Goal: Communication & Community: Answer question/provide support

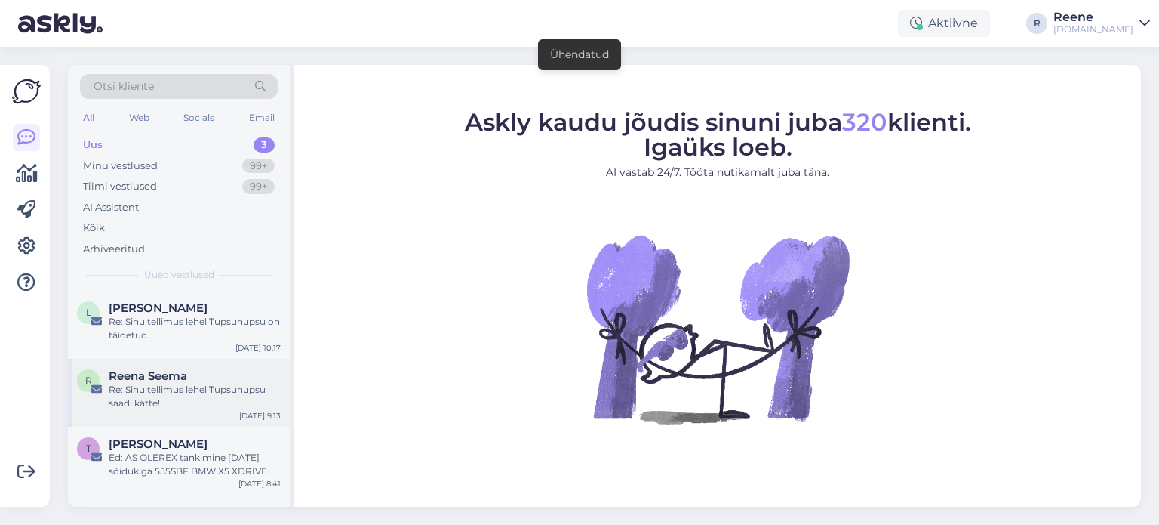
click at [169, 393] on div "Re: Sinu tellimus lehel Tupsunupsu saadi kätte!" at bounding box center [195, 396] width 172 height 27
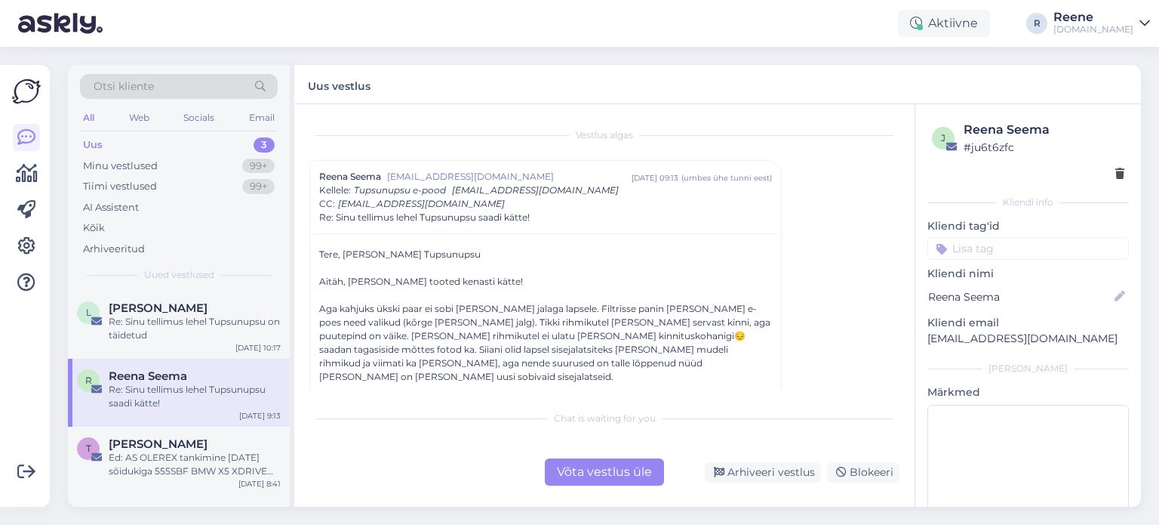
click at [589, 474] on div "Võta vestlus üle" at bounding box center [604, 471] width 119 height 27
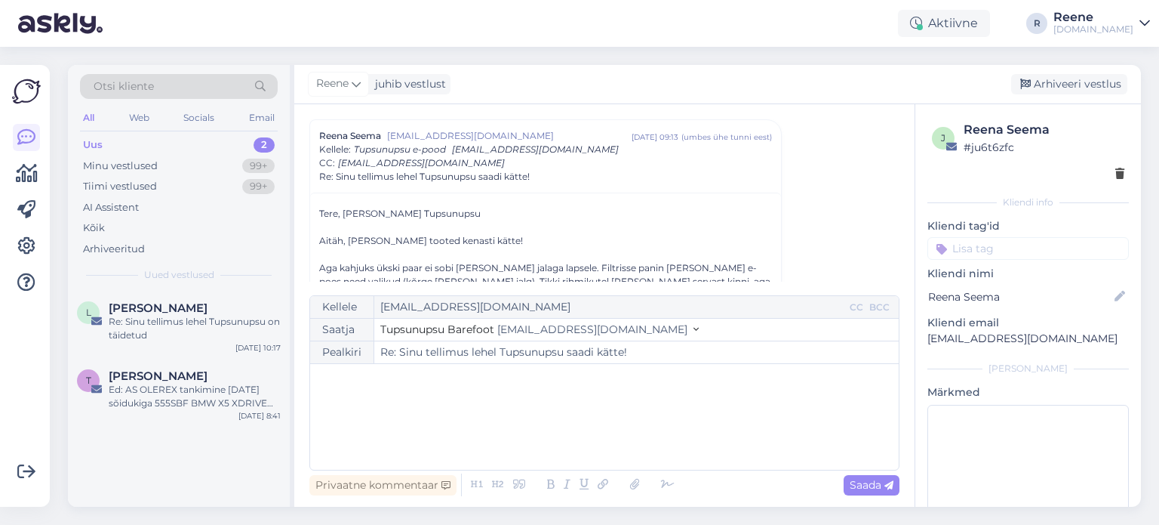
click at [423, 394] on div "﻿" at bounding box center [605, 416] width 574 height 91
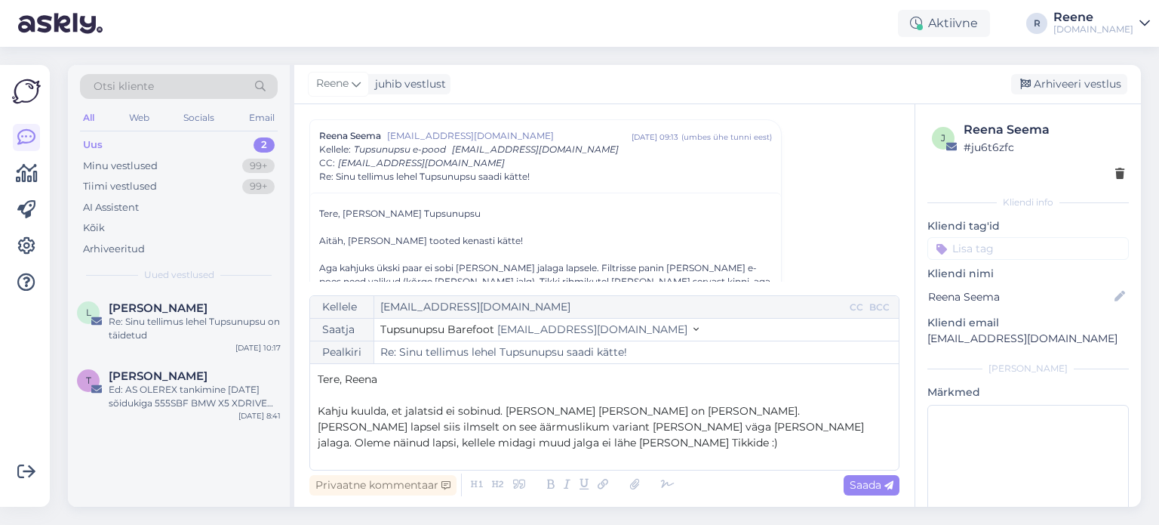
click at [353, 444] on span "Kahju kuulda, et jalatsid ei sobinud. [PERSON_NAME] [PERSON_NAME] on [PERSON_NA…" at bounding box center [593, 426] width 550 height 45
click at [389, 448] on p "Kahju kuulda, et jalatsid ei sobinud. [PERSON_NAME] [PERSON_NAME] on [PERSON_NA…" at bounding box center [605, 427] width 574 height 48
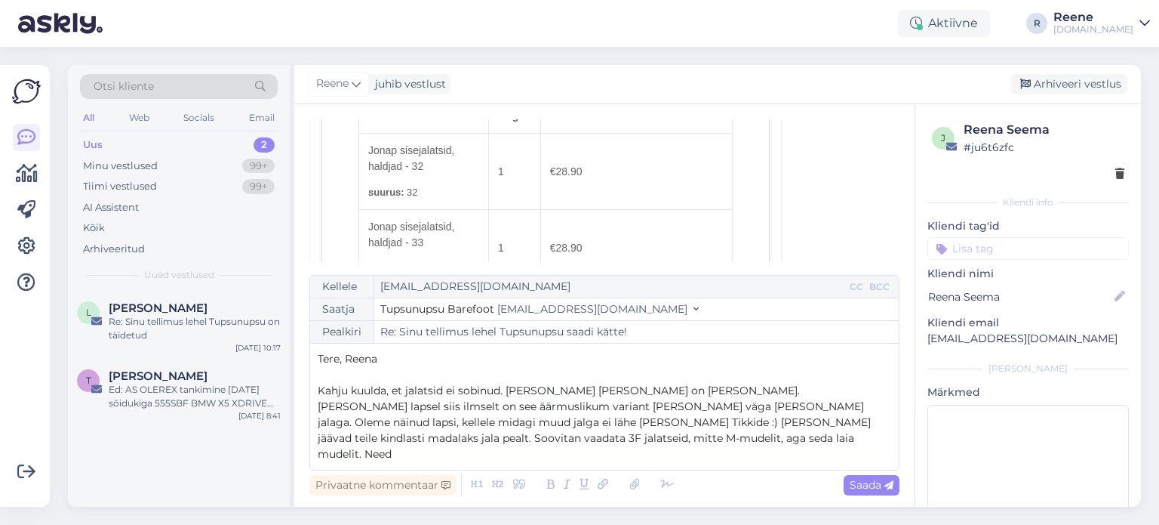
scroll to position [1283, 0]
click at [525, 454] on p "Kahju kuulda, et jalatsid ei sobinud. [PERSON_NAME] [PERSON_NAME] on [PERSON_NA…" at bounding box center [605, 422] width 574 height 79
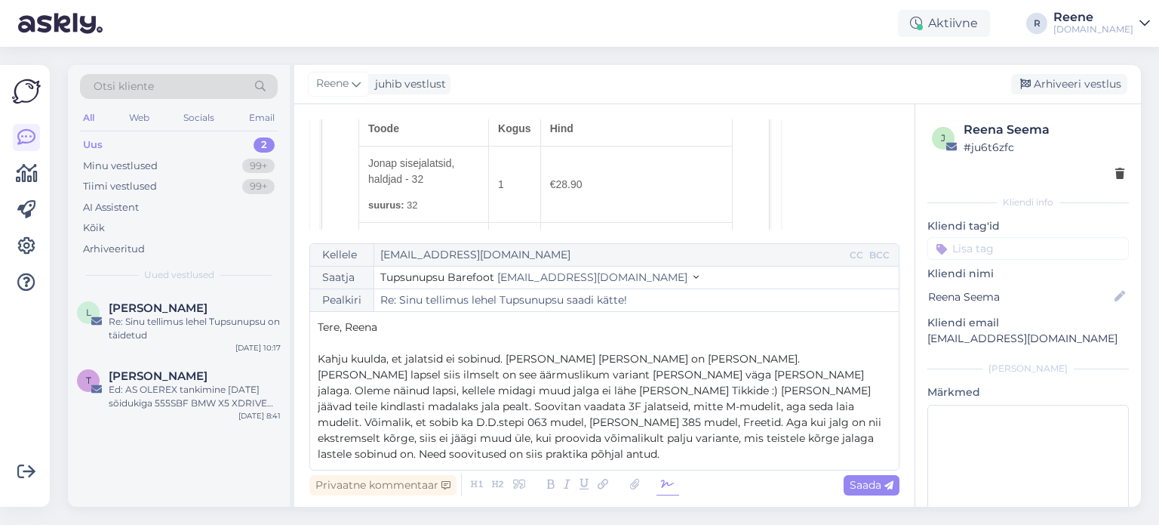
click at [666, 485] on icon at bounding box center [668, 484] width 23 height 21
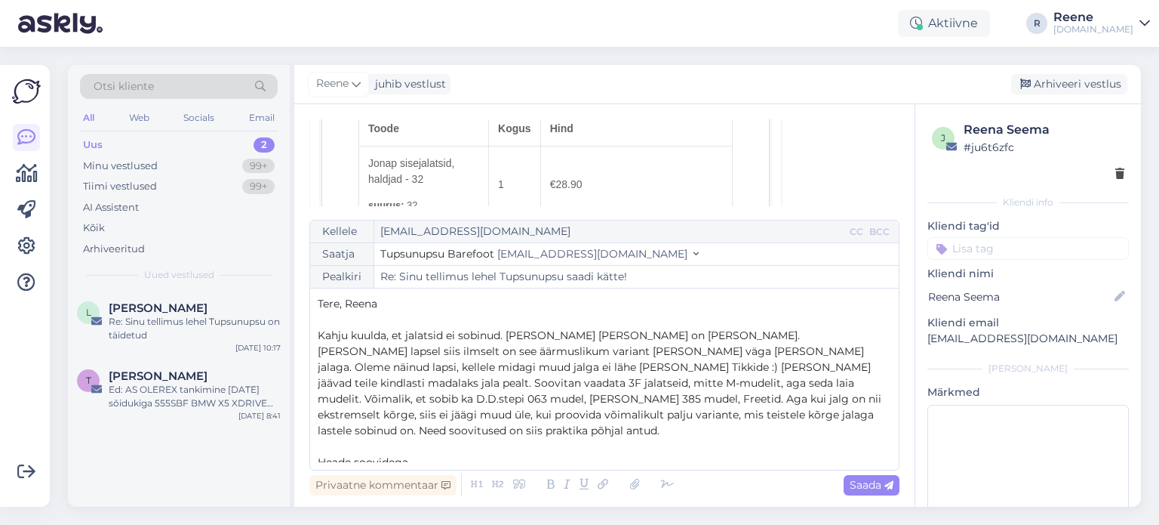
click at [340, 470] on p "﻿" at bounding box center [605, 478] width 574 height 16
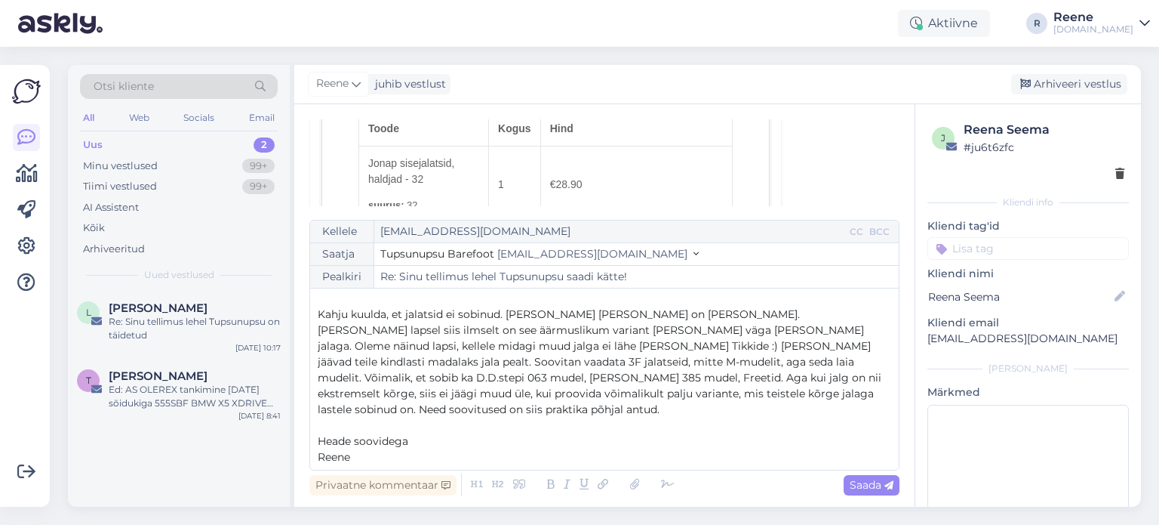
scroll to position [0, 0]
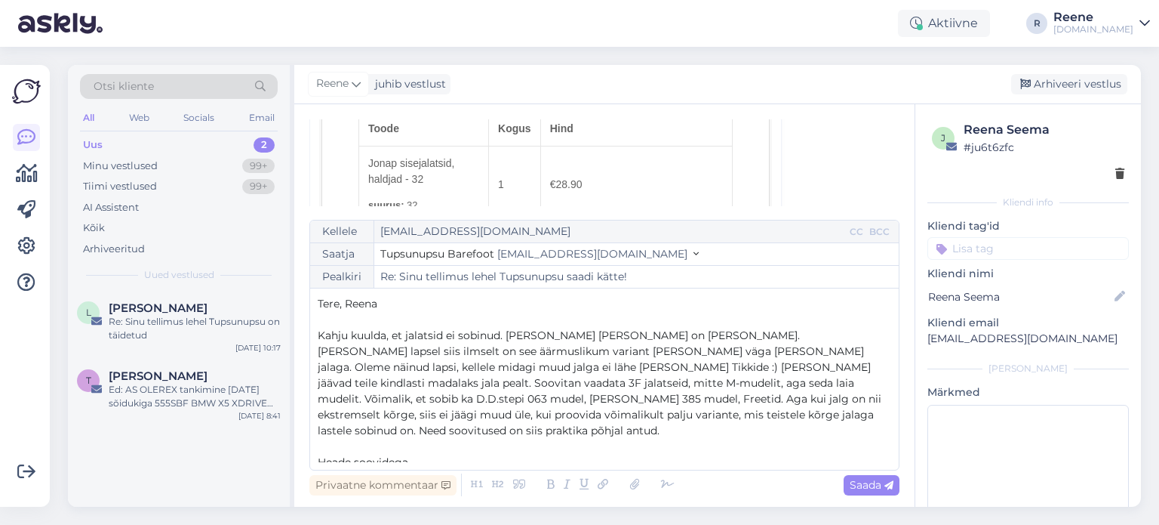
click at [386, 366] on span "Kahju kuulda, et jalatsid ei sobinud. [PERSON_NAME] [PERSON_NAME] on [PERSON_NA…" at bounding box center [601, 382] width 567 height 109
click at [466, 383] on span "Kahju kuulda, et jalatsid ei sobinud. [PERSON_NAME] [PERSON_NAME] on [PERSON_NA…" at bounding box center [605, 390] width 575 height 125
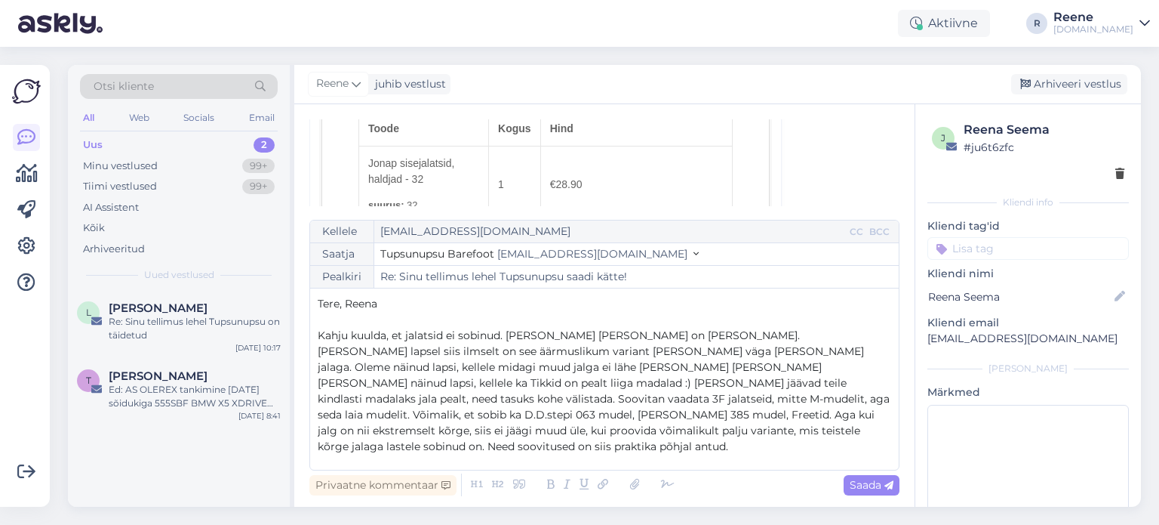
scroll to position [75, 0]
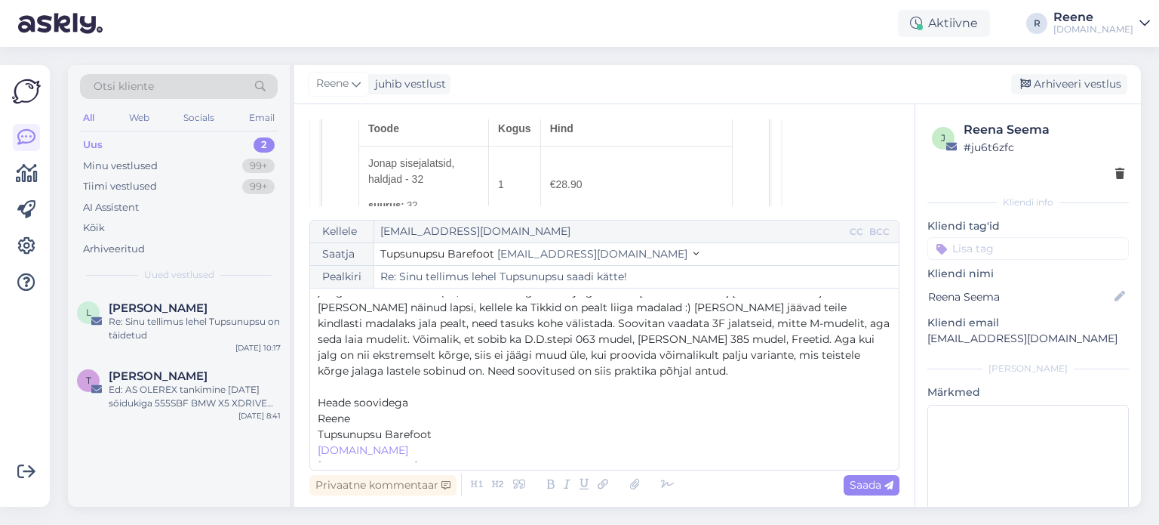
click at [739, 356] on p "Kahju kuulda, et jalatsid ei sobinud. [PERSON_NAME] [PERSON_NAME] on [PERSON_NA…" at bounding box center [605, 315] width 574 height 127
click at [821, 323] on span "Kahju kuulda, et jalatsid ei sobinud. [PERSON_NAME] [PERSON_NAME] on [PERSON_NA…" at bounding box center [605, 315] width 575 height 125
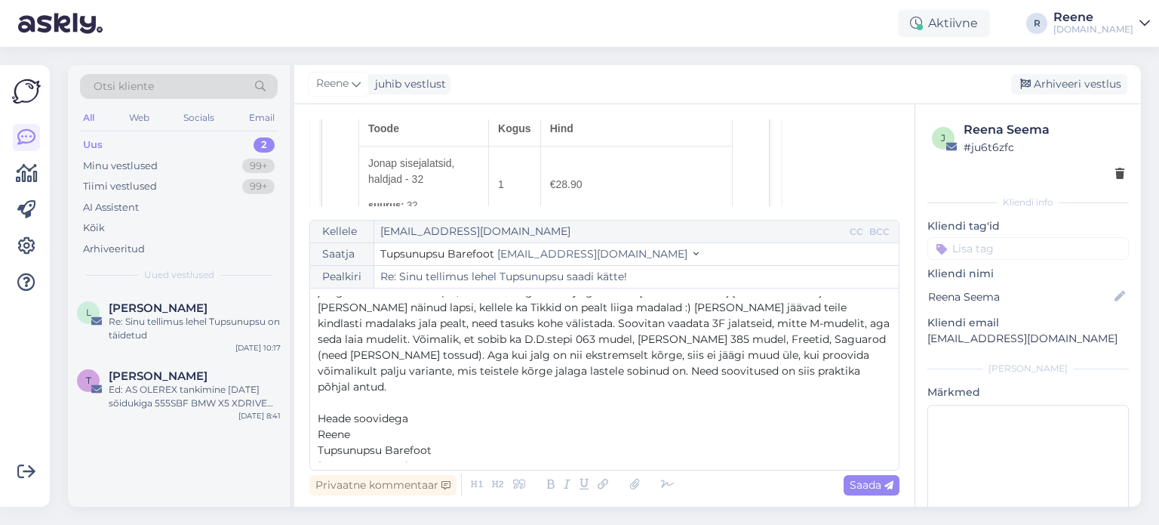
click at [873, 356] on p "Kahju kuulda, et jalatsid ei sobinud. [PERSON_NAME] [PERSON_NAME] on [PERSON_NA…" at bounding box center [605, 323] width 574 height 143
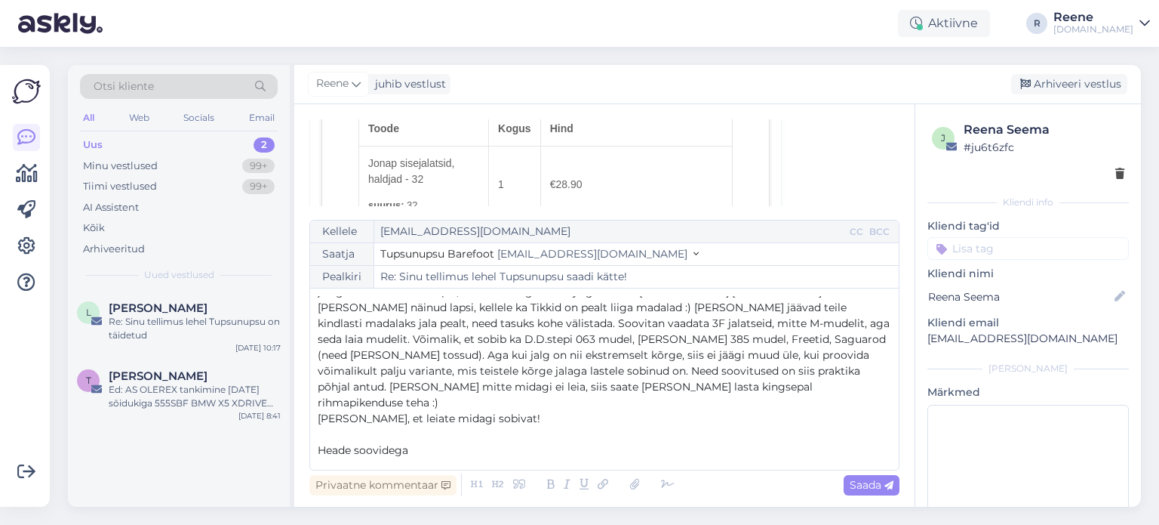
click at [330, 411] on span "[PERSON_NAME], et leiate midagi sobivat!" at bounding box center [429, 418] width 223 height 14
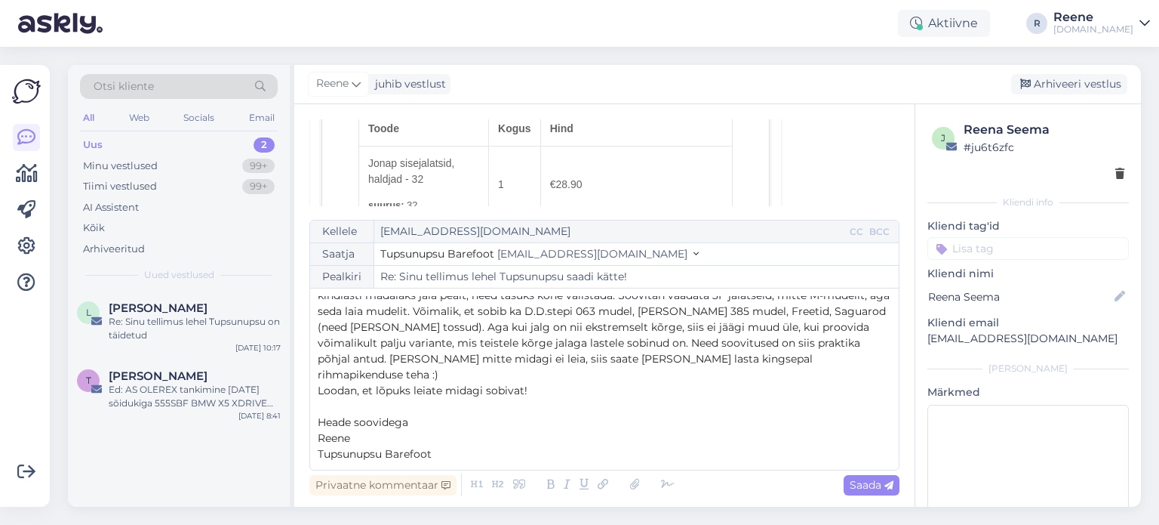
scroll to position [119, 0]
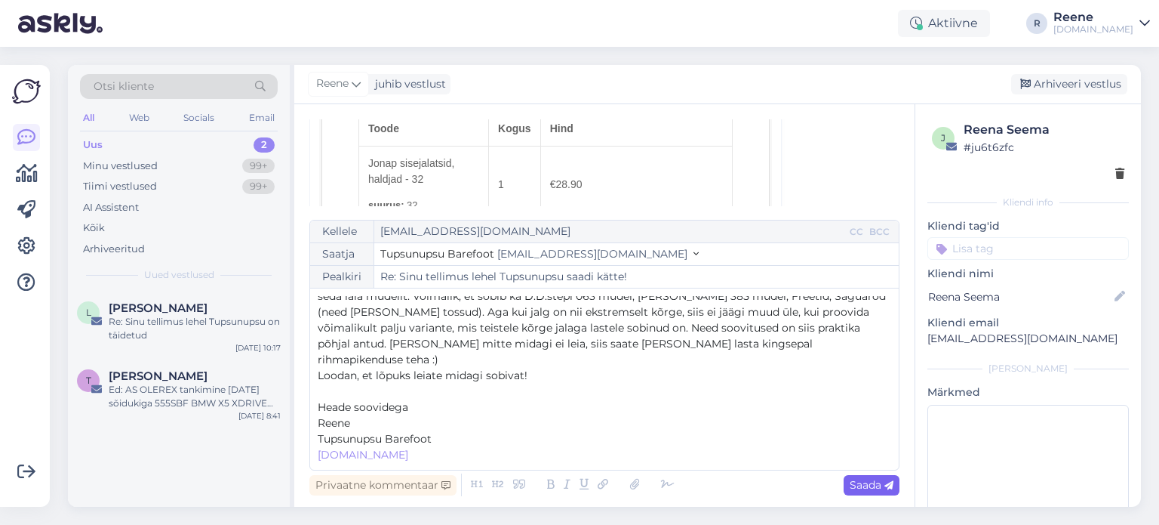
click at [860, 484] on span "Saada" at bounding box center [872, 485] width 44 height 14
type input "Re: Sinu tellimus lehel Tupsunupsu saadi kätte!"
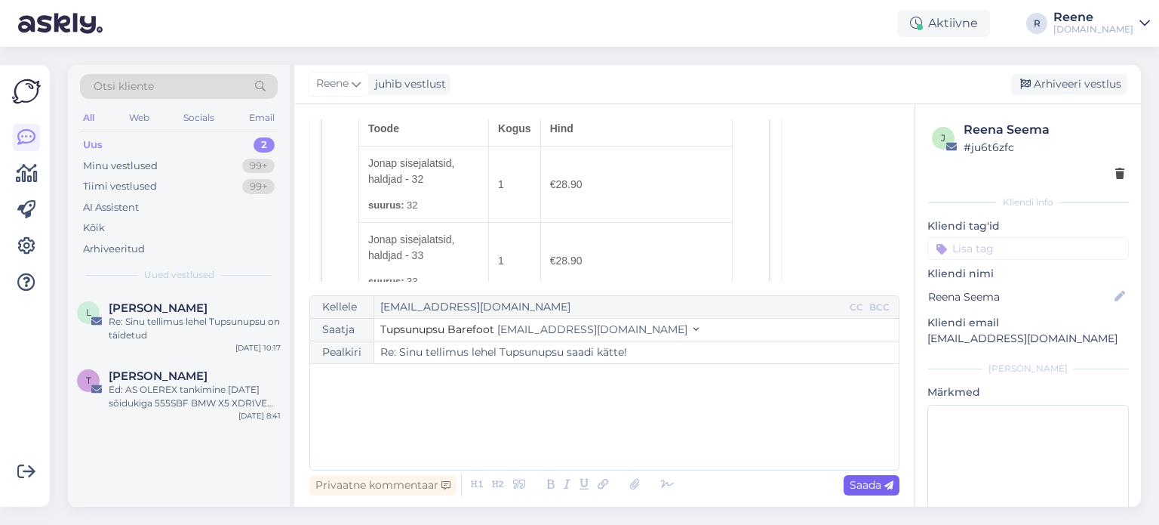
scroll to position [2235, 0]
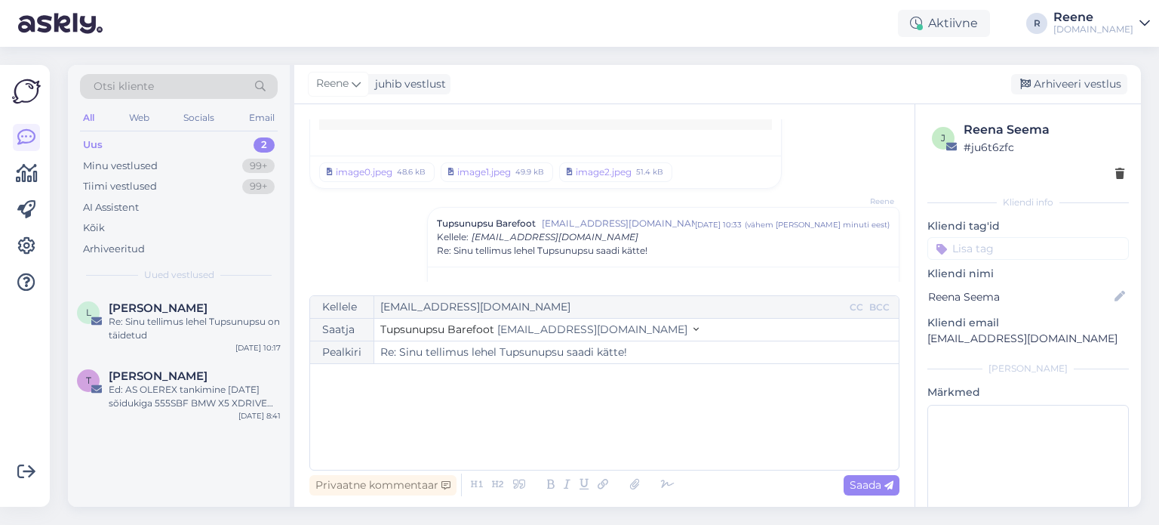
click at [1011, 245] on input at bounding box center [1029, 248] width 202 height 23
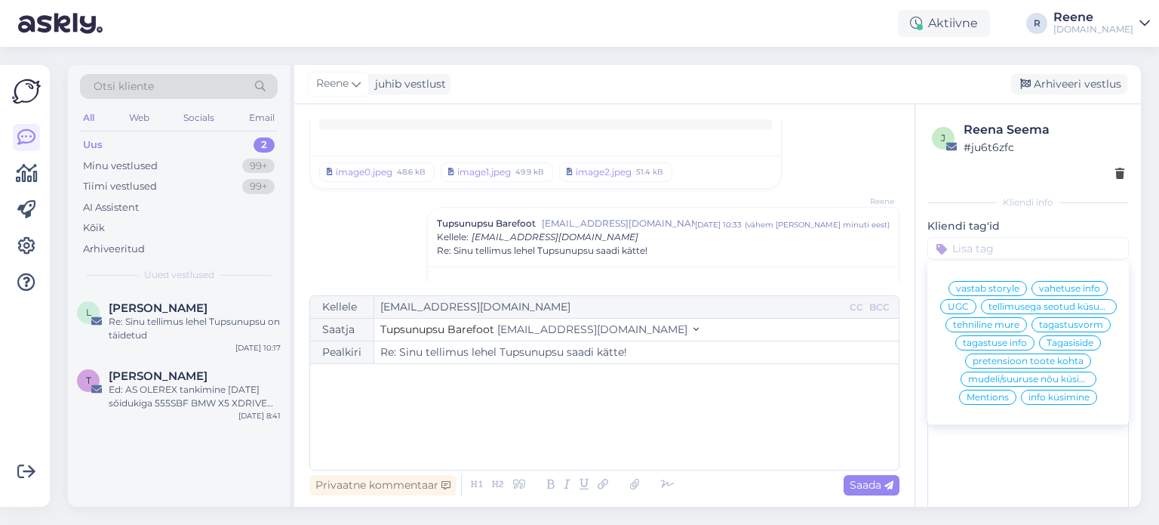
click at [1018, 311] on span "tellimusega seotud küsumus" at bounding box center [1049, 306] width 121 height 9
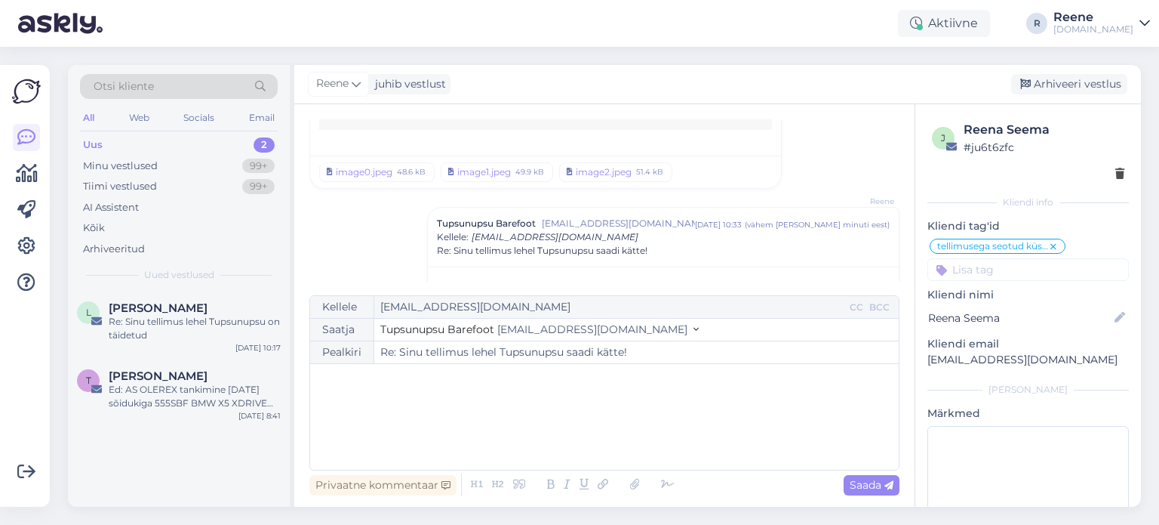
scroll to position [2290, 0]
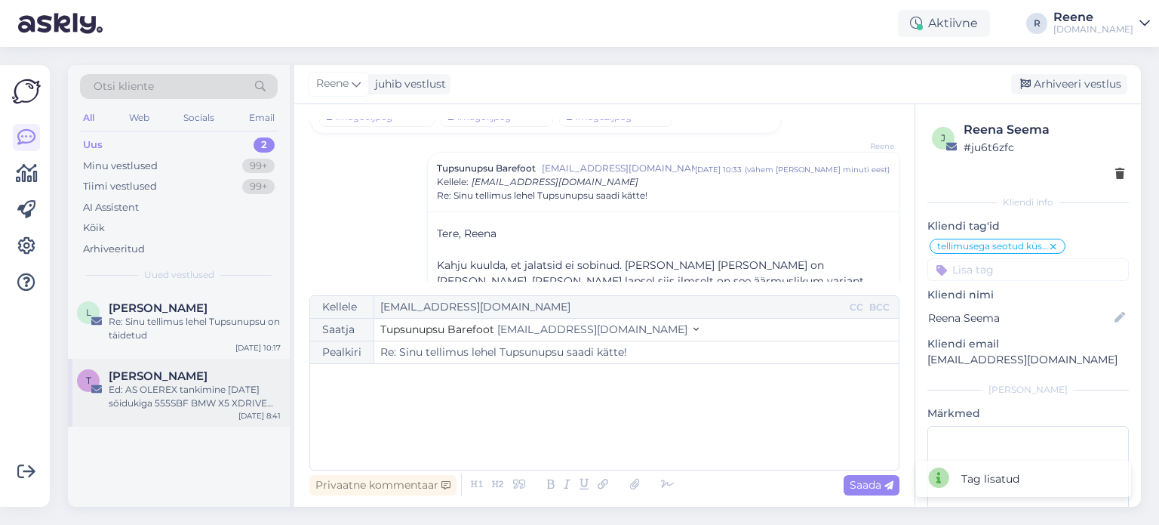
click at [159, 390] on div "Ed: AS OLEREX tankimine [DATE] sõidukiga 555SBF BMW X5 XDRIVE 30D // MEELDETULE…" at bounding box center [195, 396] width 172 height 27
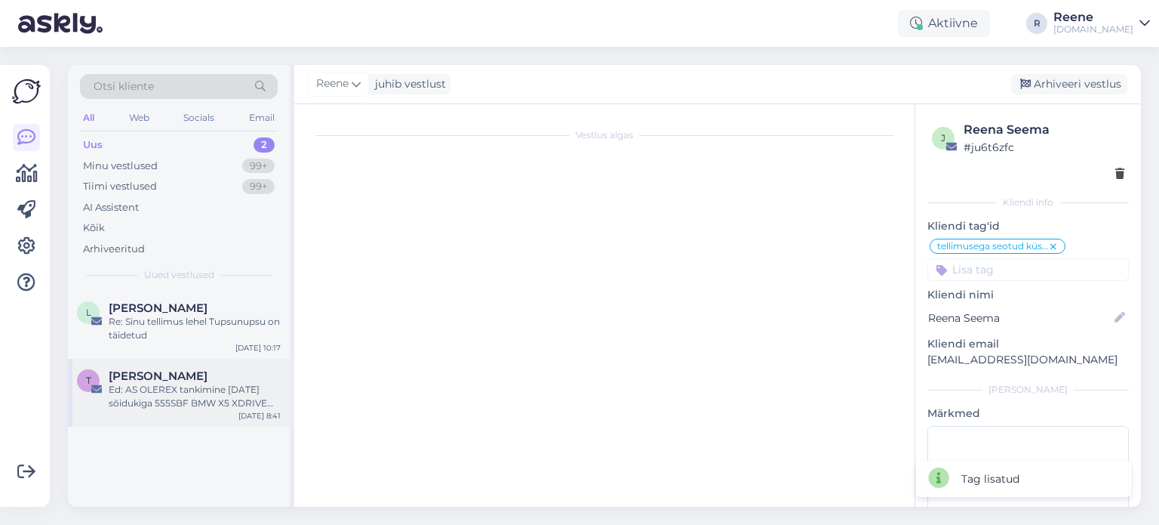
scroll to position [12, 0]
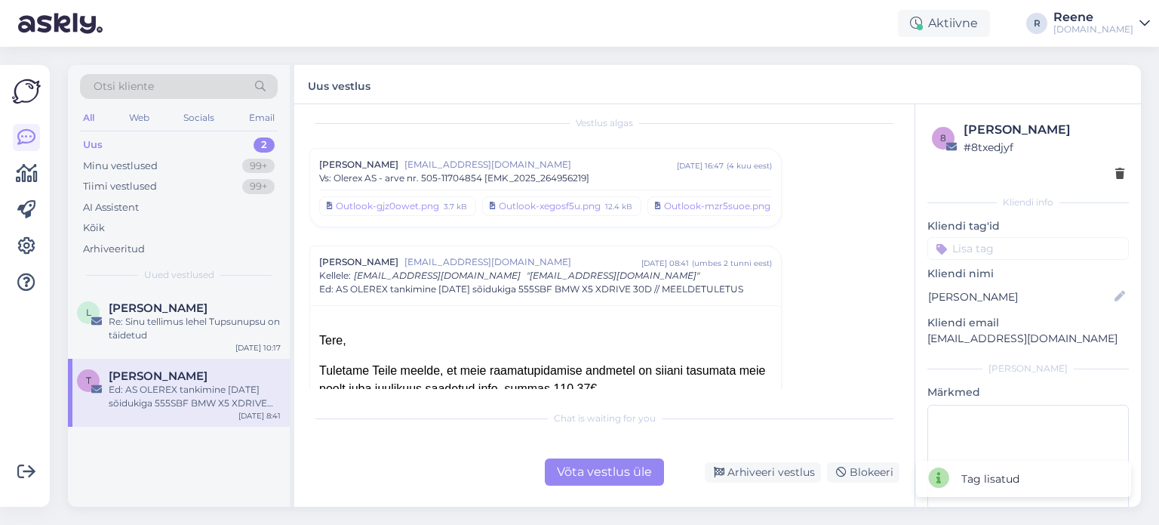
click at [572, 477] on div "Võta vestlus üle" at bounding box center [604, 471] width 119 height 27
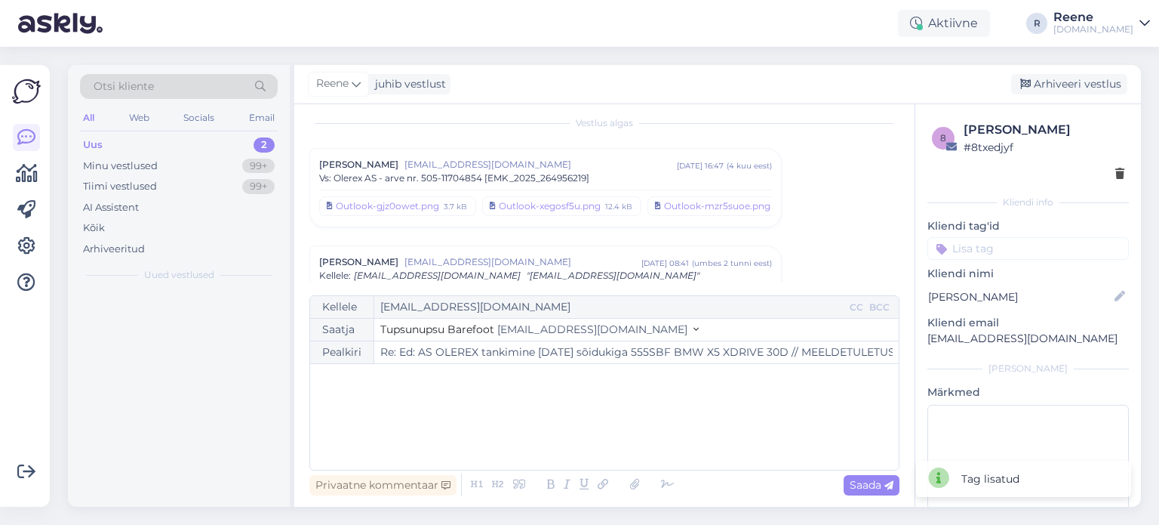
scroll to position [137, 0]
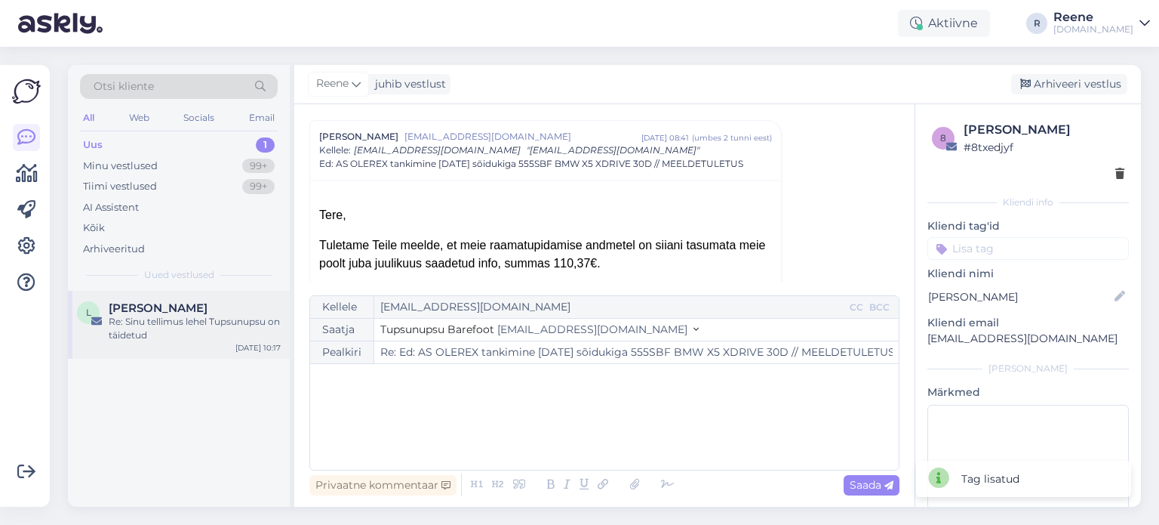
click at [169, 328] on div "Re: Sinu tellimus lehel Tupsunupsu on täidetud" at bounding box center [195, 328] width 172 height 27
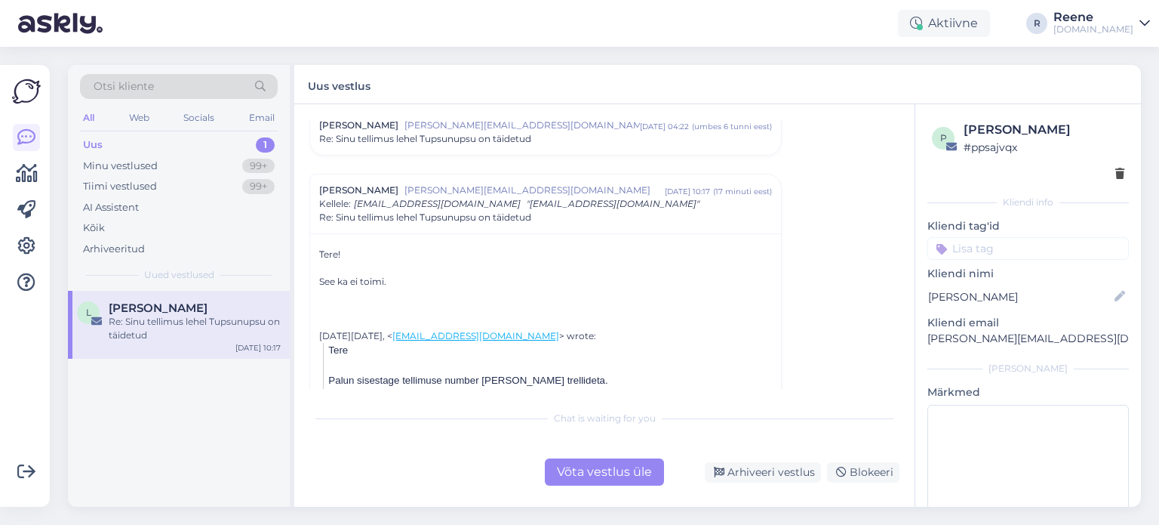
scroll to position [75, 0]
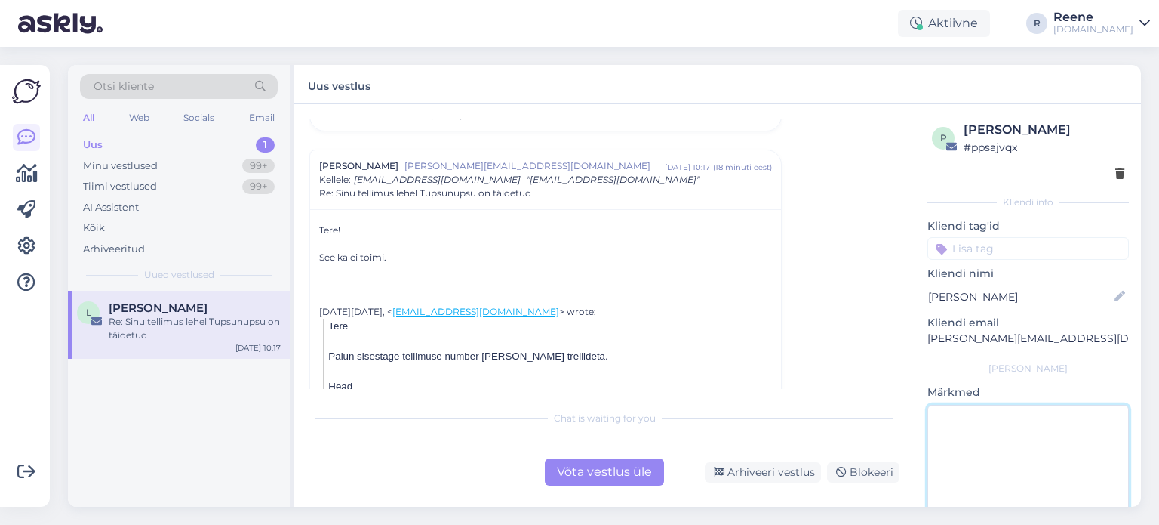
click at [984, 430] on textarea at bounding box center [1029, 473] width 202 height 136
type textarea "vastatud"
click at [1002, 248] on input at bounding box center [1029, 248] width 202 height 23
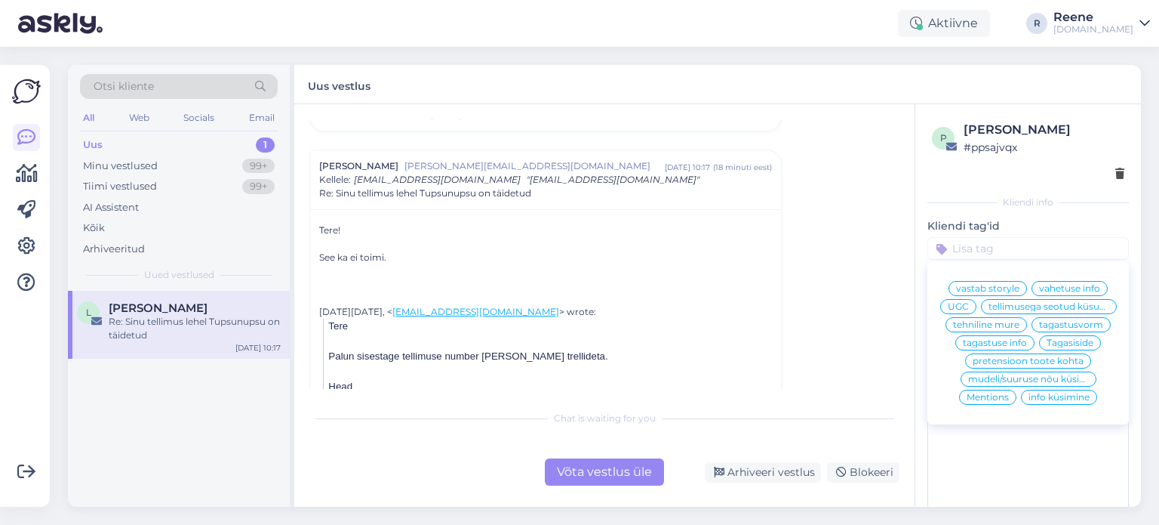
click at [1000, 329] on span "tehniline mure" at bounding box center [986, 324] width 66 height 9
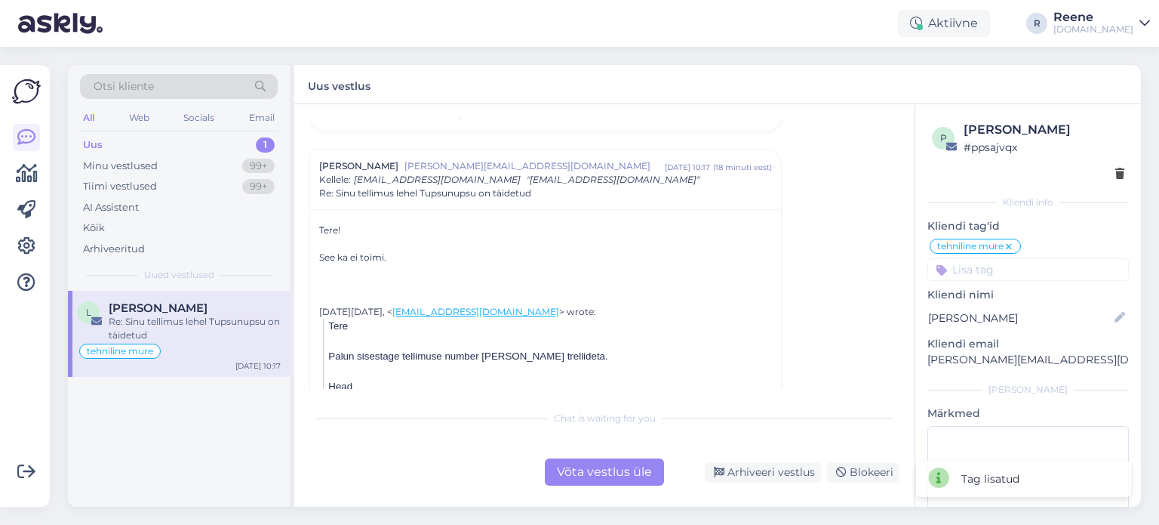
scroll to position [106, 0]
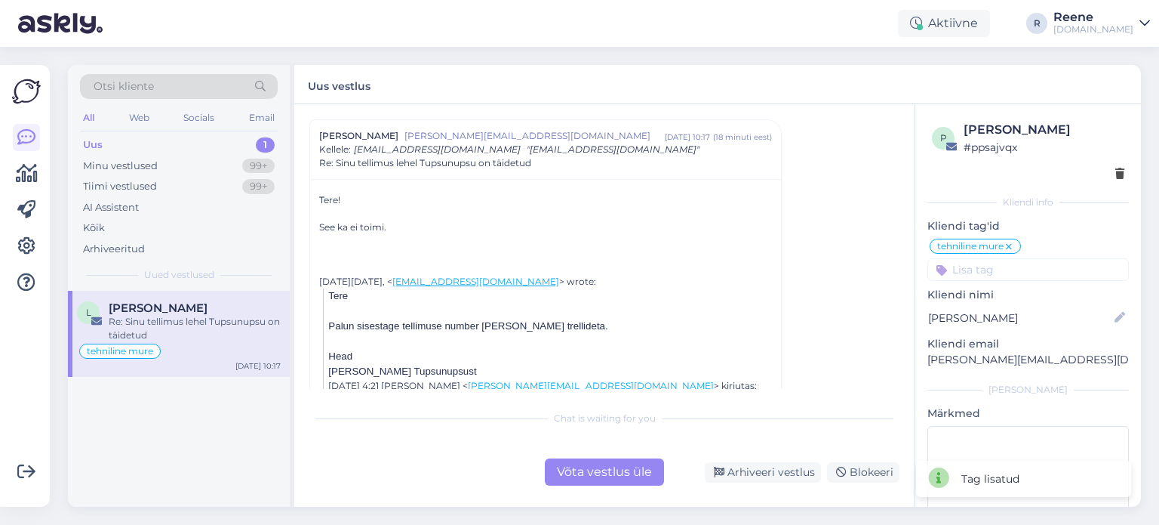
click at [643, 463] on div "Võta vestlus üle" at bounding box center [604, 471] width 119 height 27
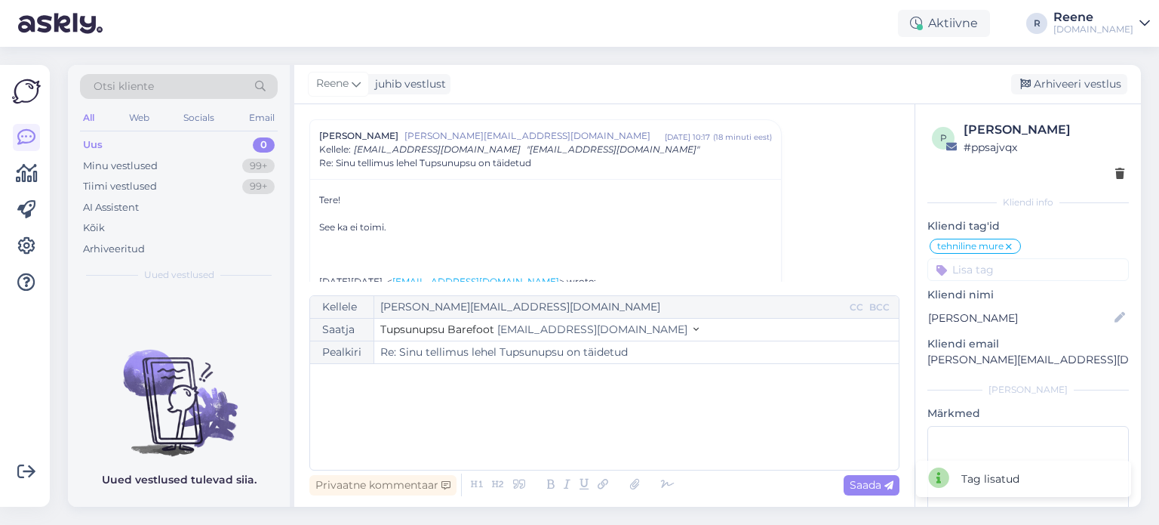
click at [614, 476] on div at bounding box center [572, 484] width 213 height 21
click at [262, 114] on div "Email" at bounding box center [262, 118] width 32 height 20
click at [122, 165] on div "Minu vestlused" at bounding box center [120, 166] width 75 height 15
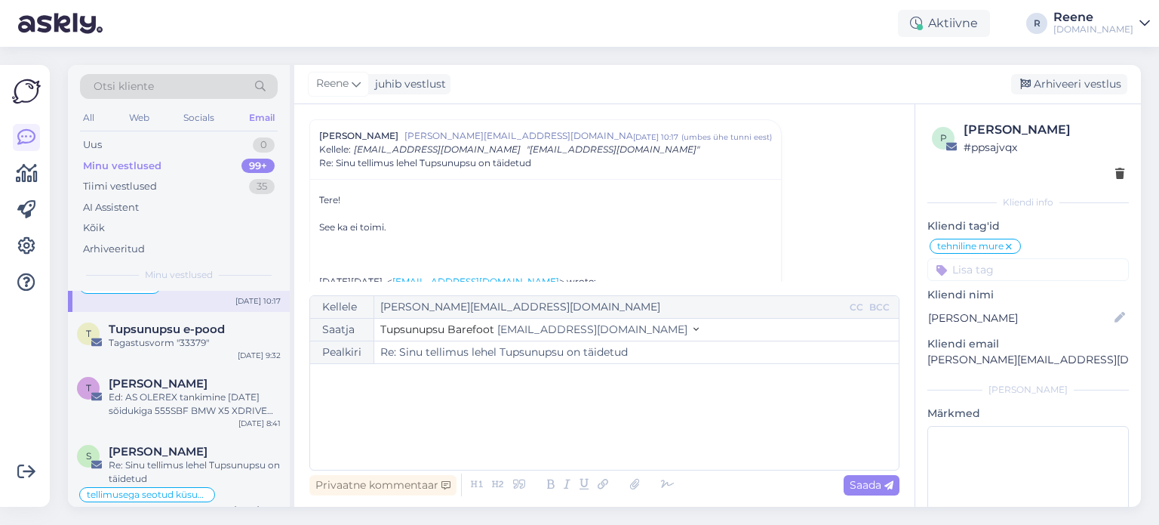
scroll to position [226, 0]
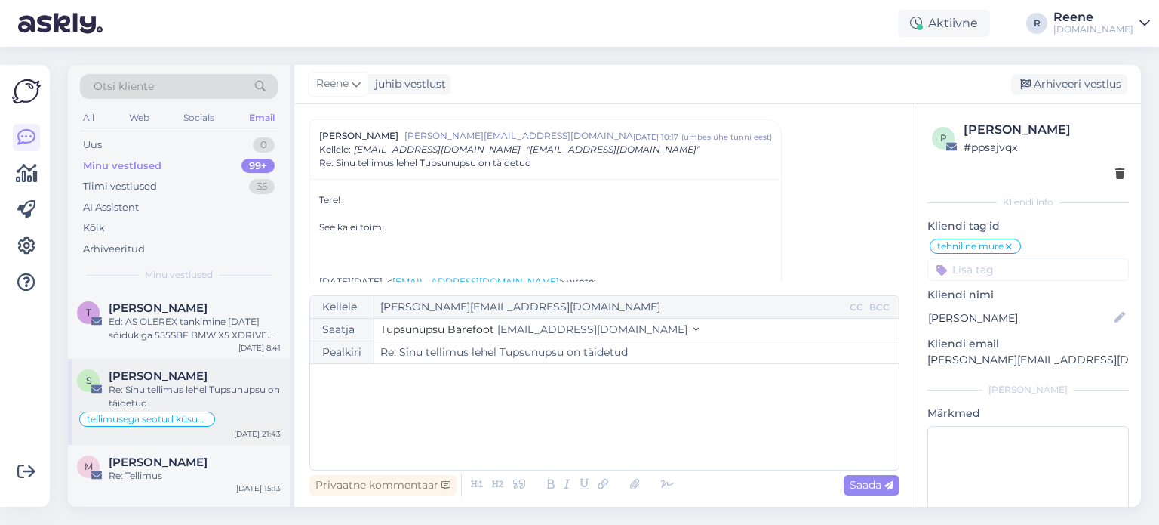
click at [187, 372] on span "[PERSON_NAME]" at bounding box center [158, 376] width 99 height 14
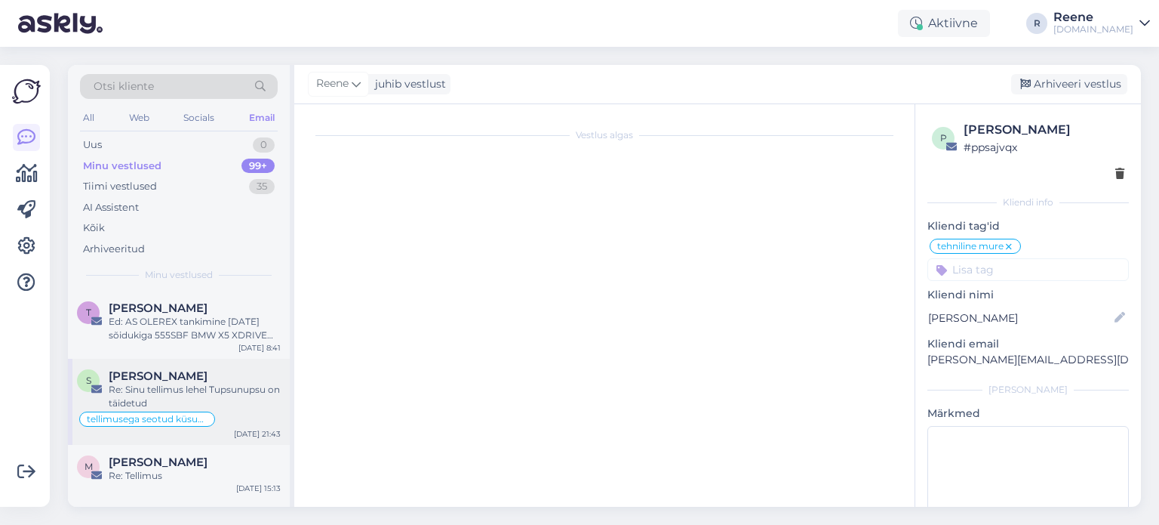
type textarea "vastatud"
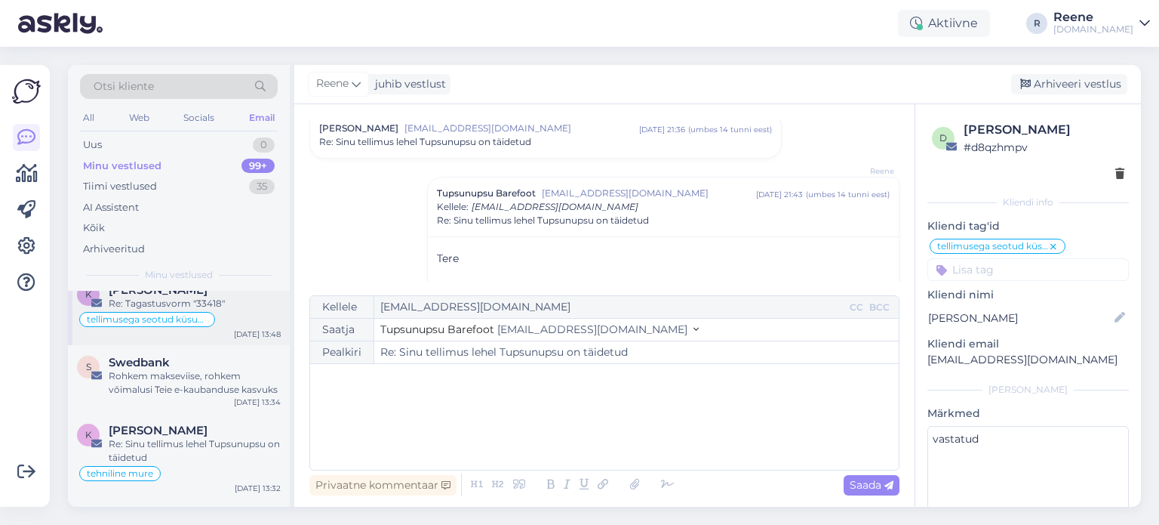
scroll to position [302, 0]
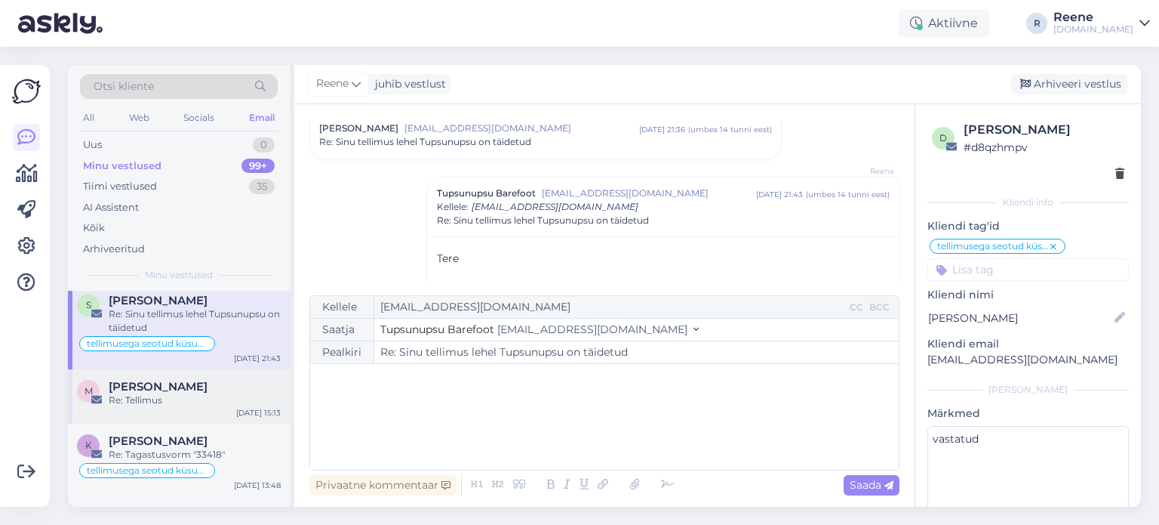
click at [170, 399] on div "Re: Tellimus" at bounding box center [195, 400] width 172 height 14
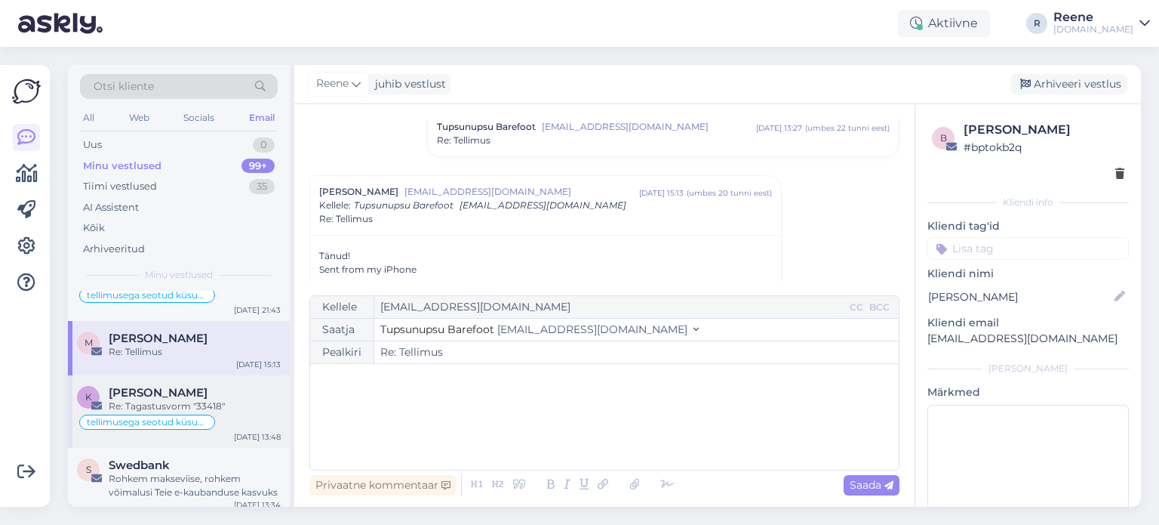
scroll to position [377, 0]
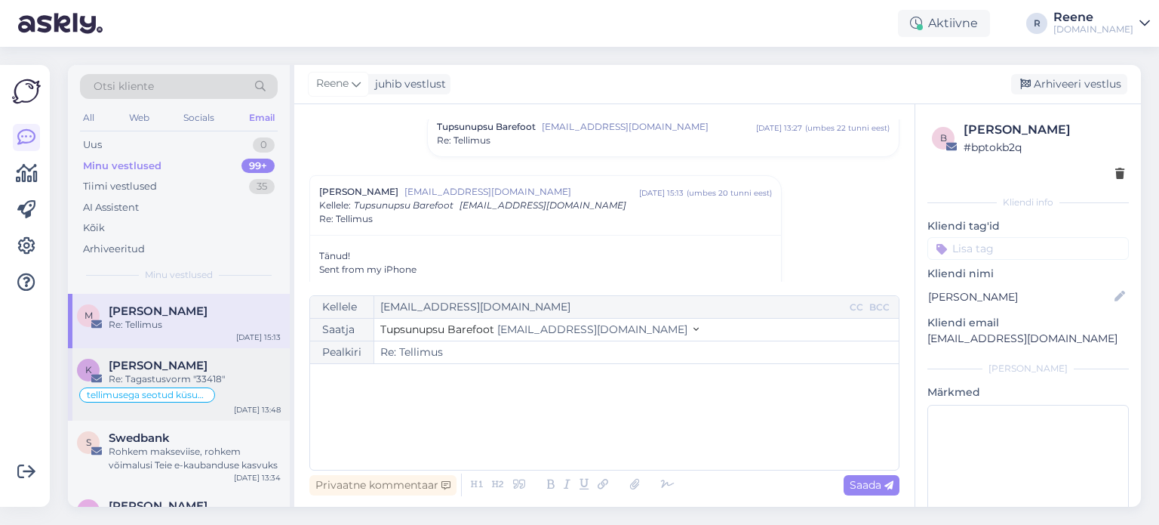
click at [191, 378] on div "Re: Tagastusvorm "33418"" at bounding box center [195, 379] width 172 height 14
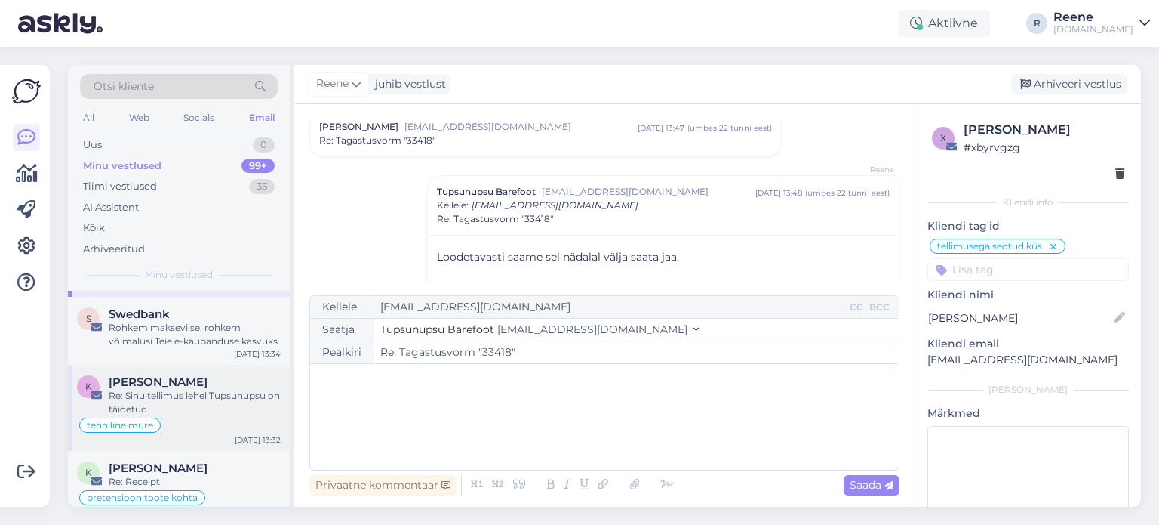
scroll to position [528, 0]
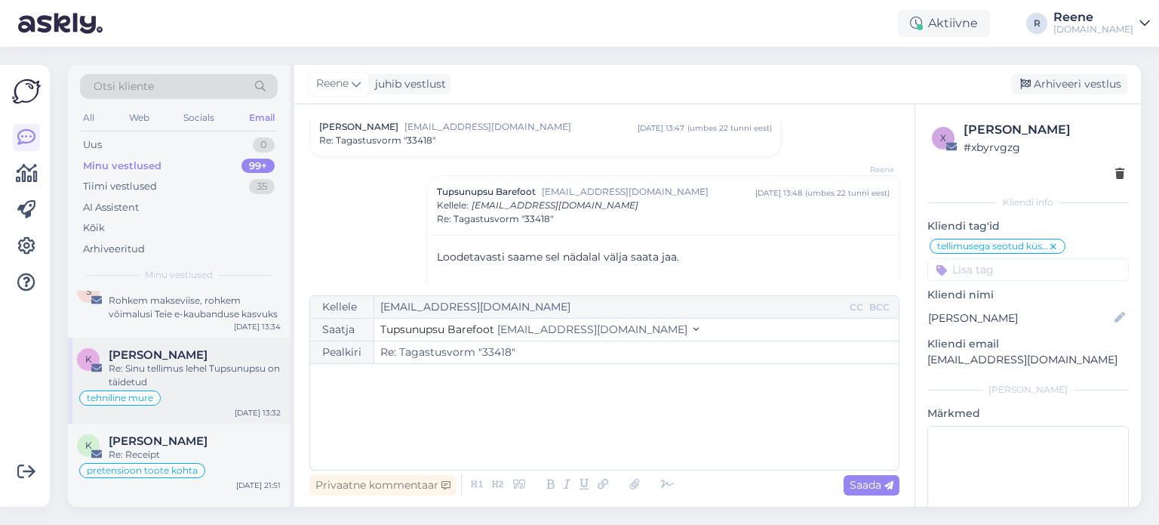
click at [184, 365] on div "Re: Sinu tellimus lehel Tupsunupsu on täidetud" at bounding box center [195, 375] width 172 height 27
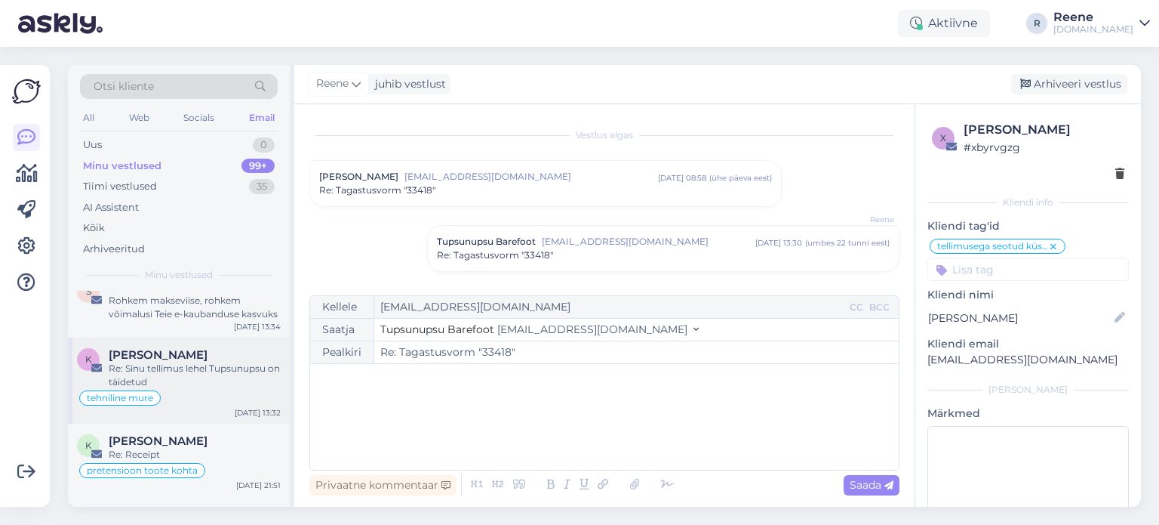
type textarea "vastatud"
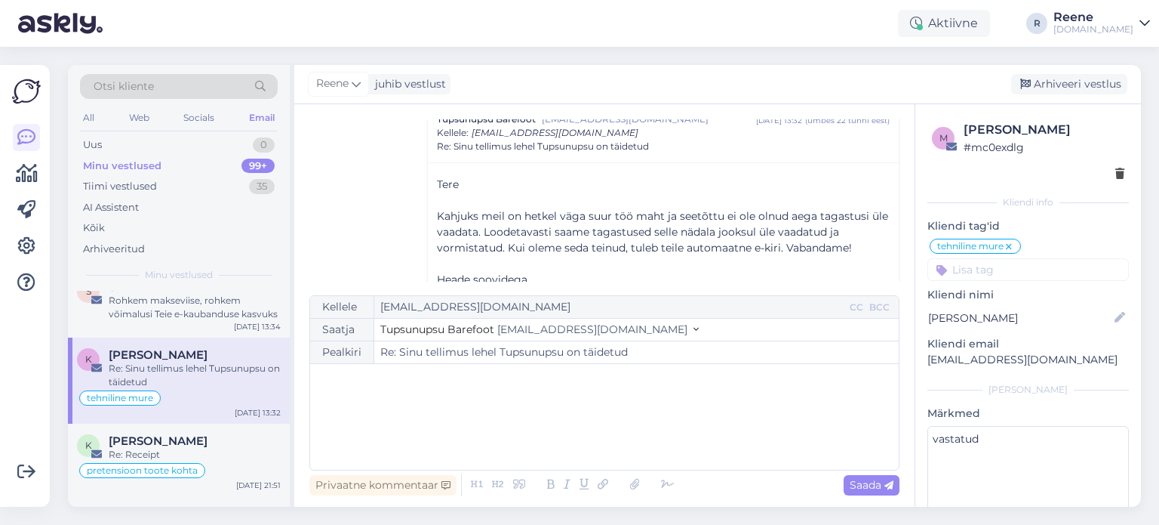
scroll to position [604, 0]
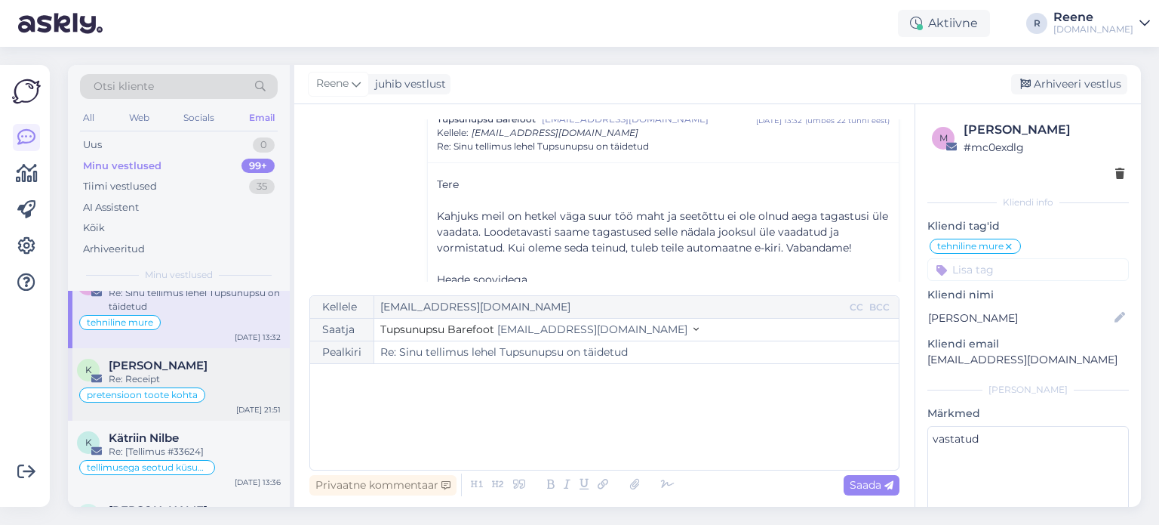
click at [185, 367] on div "[PERSON_NAME]" at bounding box center [195, 366] width 172 height 14
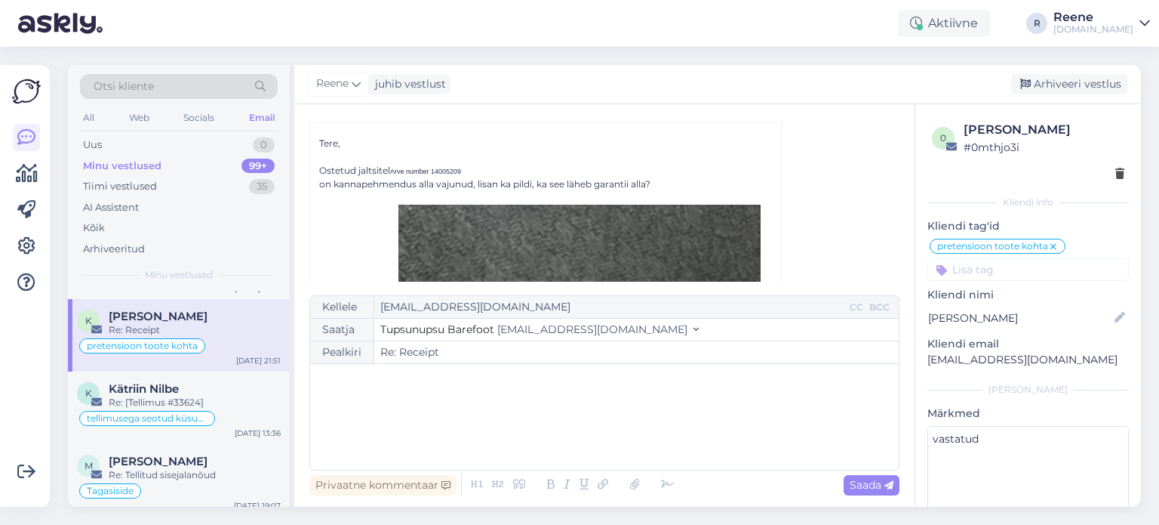
scroll to position [679, 0]
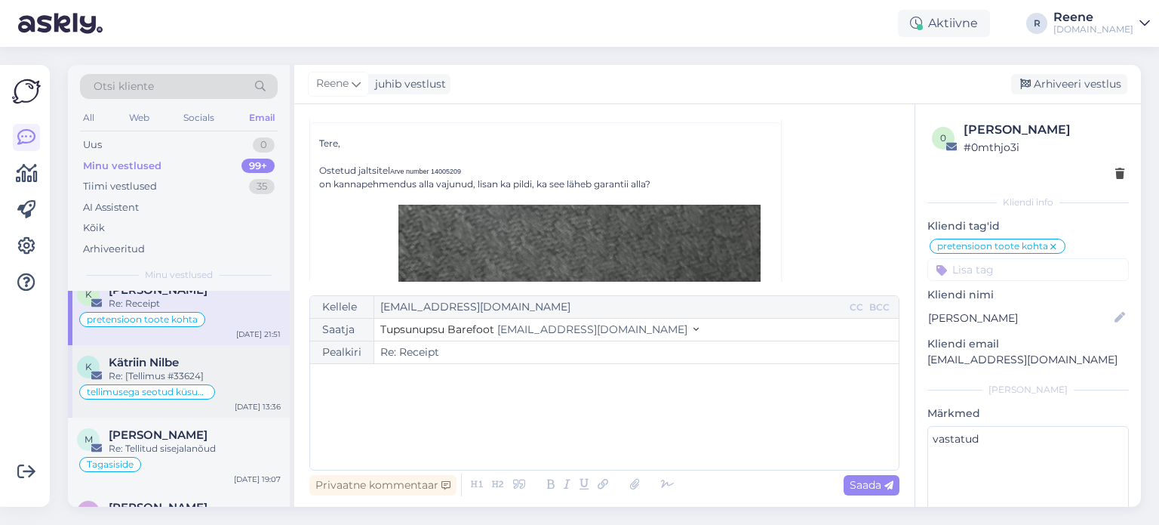
click at [174, 371] on div "Re: [Tellimus #33624]" at bounding box center [195, 376] width 172 height 14
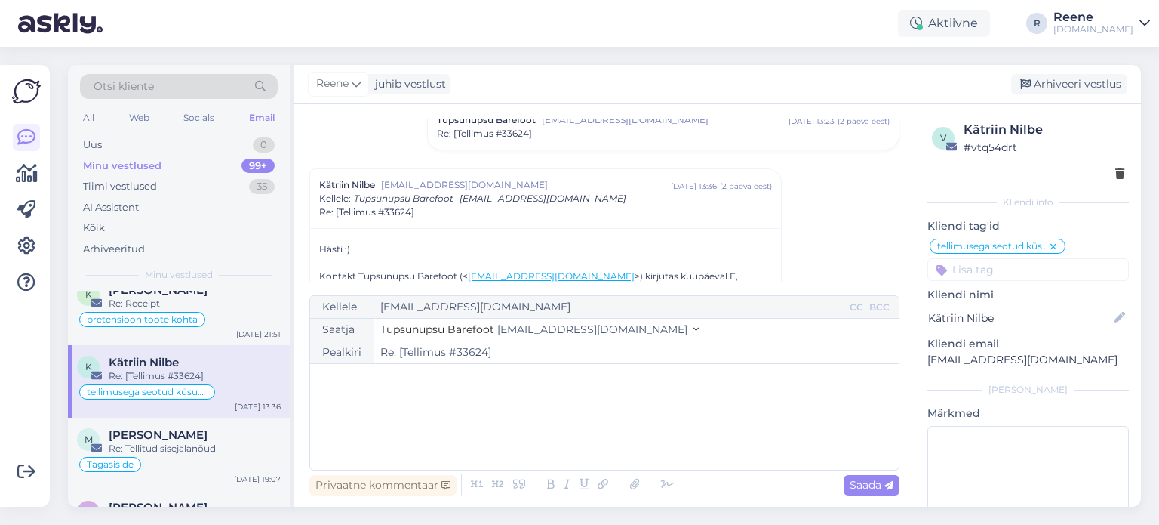
scroll to position [115, 0]
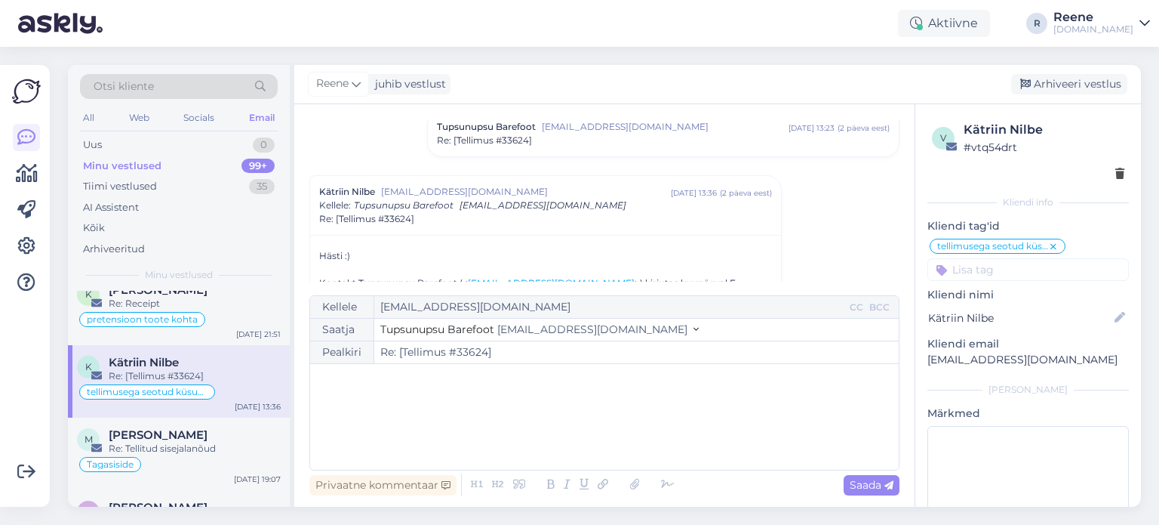
click at [511, 138] on span "Re: [Tellimus #33624]" at bounding box center [484, 141] width 95 height 14
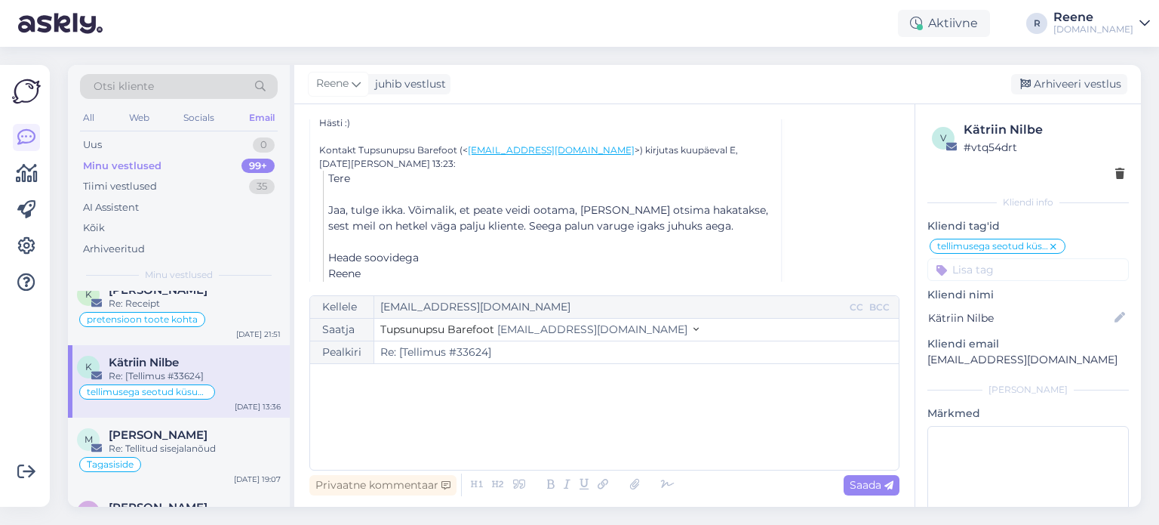
scroll to position [402, 0]
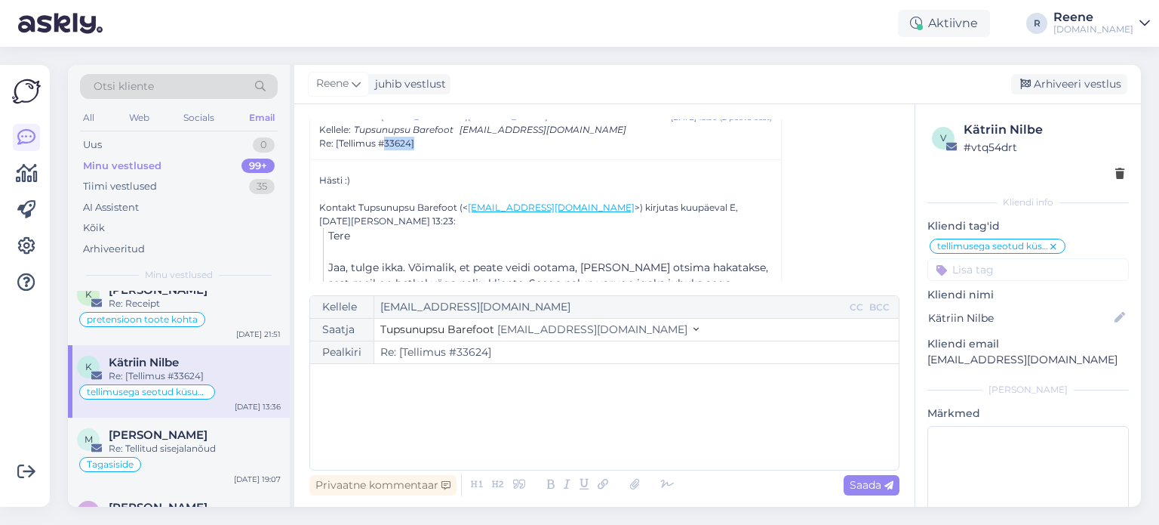
drag, startPoint x: 448, startPoint y: 143, endPoint x: 384, endPoint y: 150, distance: 64.6
click at [384, 150] on div "Kätriin Nilbe [EMAIL_ADDRESS][DOMAIN_NAME] [DATE] 13:36 ( 2 päeva eest ) Kellel…" at bounding box center [545, 129] width 471 height 59
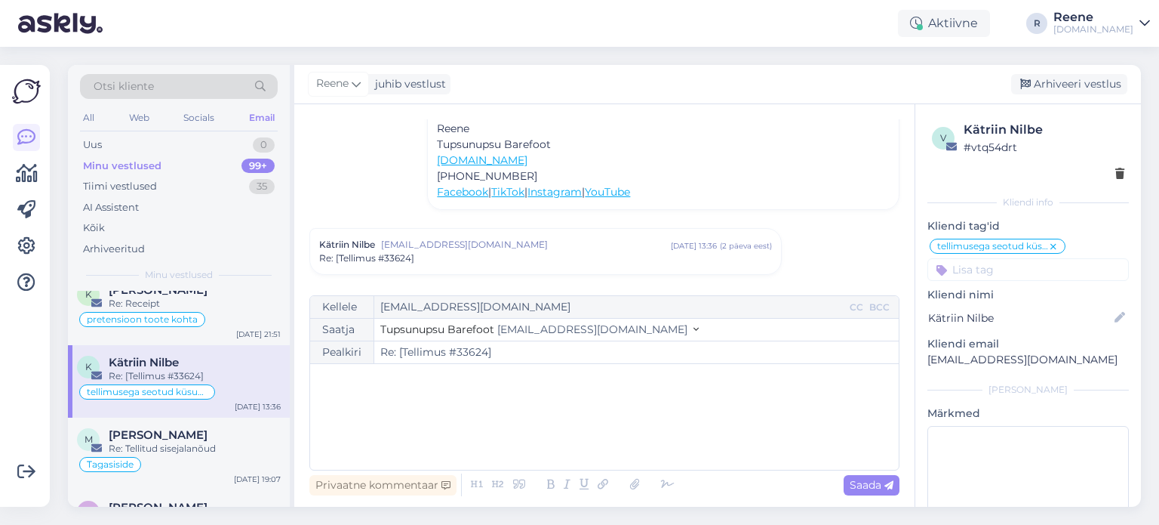
copy span "33624]"
click at [475, 344] on input "Re: [Tellimus #33624]" at bounding box center [636, 352] width 525 height 22
click at [97, 111] on div "All" at bounding box center [88, 118] width 17 height 20
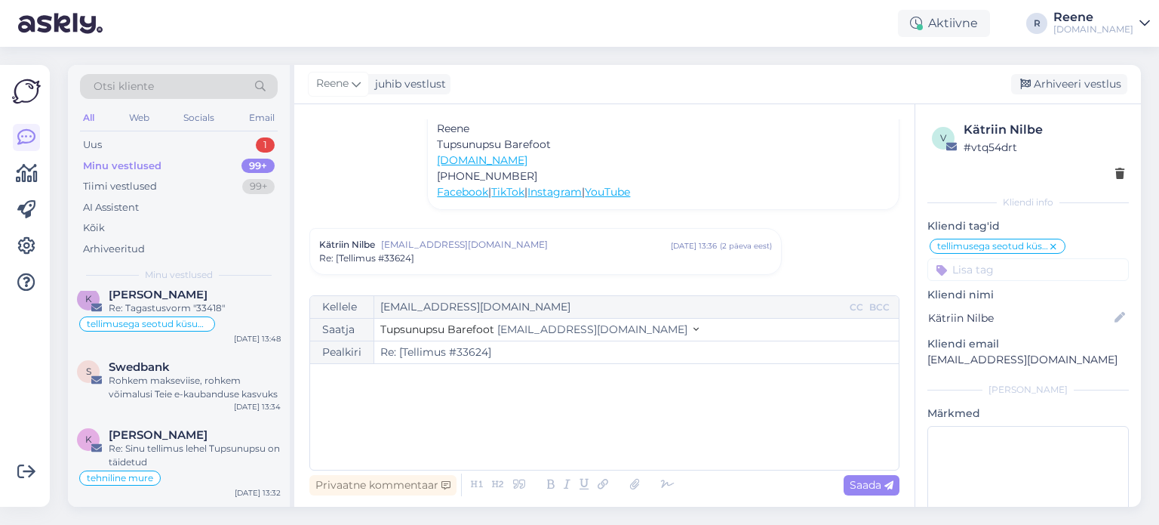
scroll to position [0, 0]
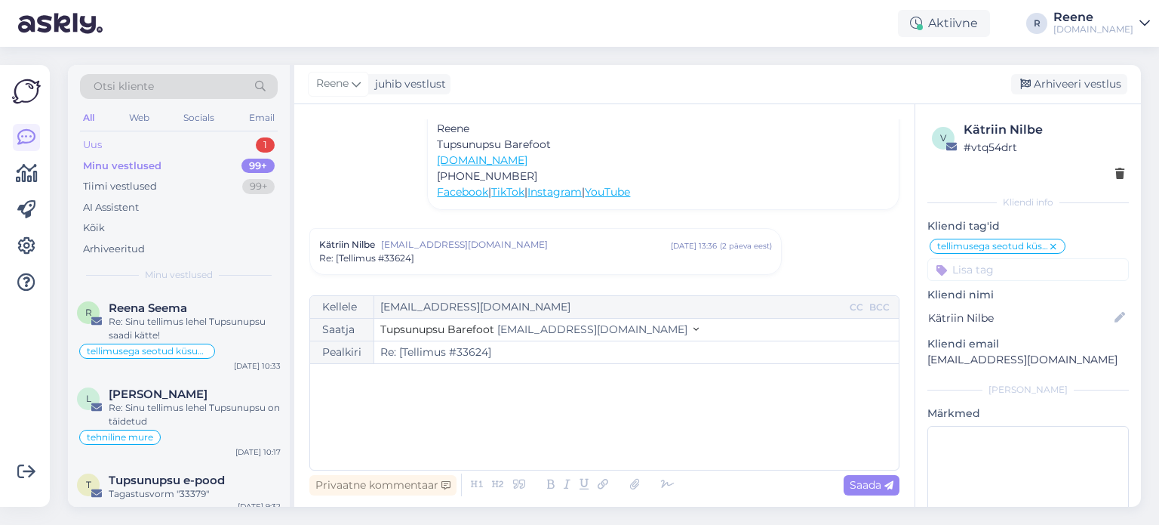
click at [105, 152] on div "Uus 1" at bounding box center [179, 144] width 198 height 21
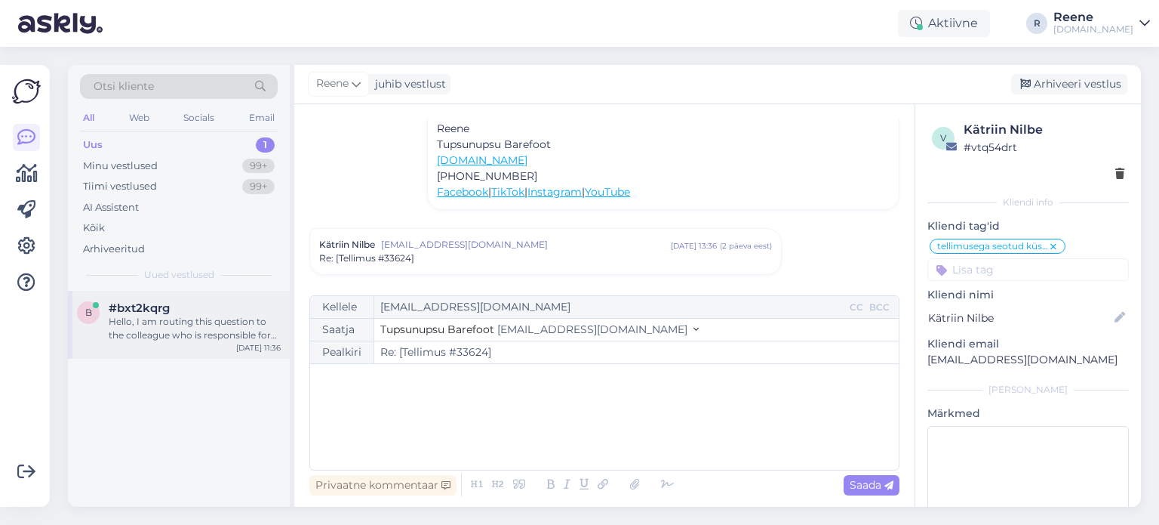
click at [163, 326] on div "Hello, I am routing this question to the colleague who is responsible for this …" at bounding box center [195, 328] width 172 height 27
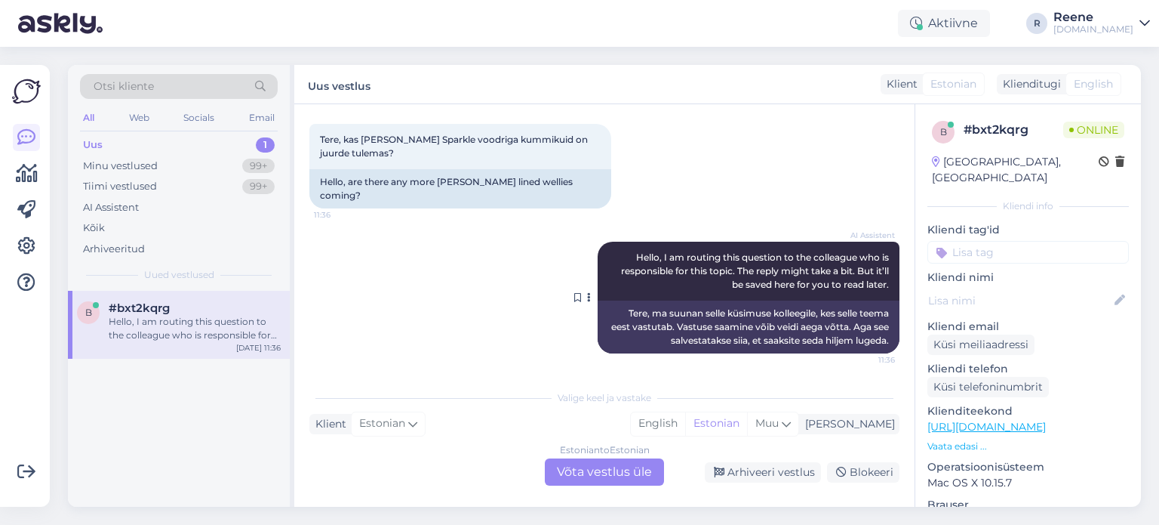
scroll to position [76, 0]
click at [599, 471] on div "Estonian to Estonian Võta vestlus üle" at bounding box center [604, 471] width 119 height 27
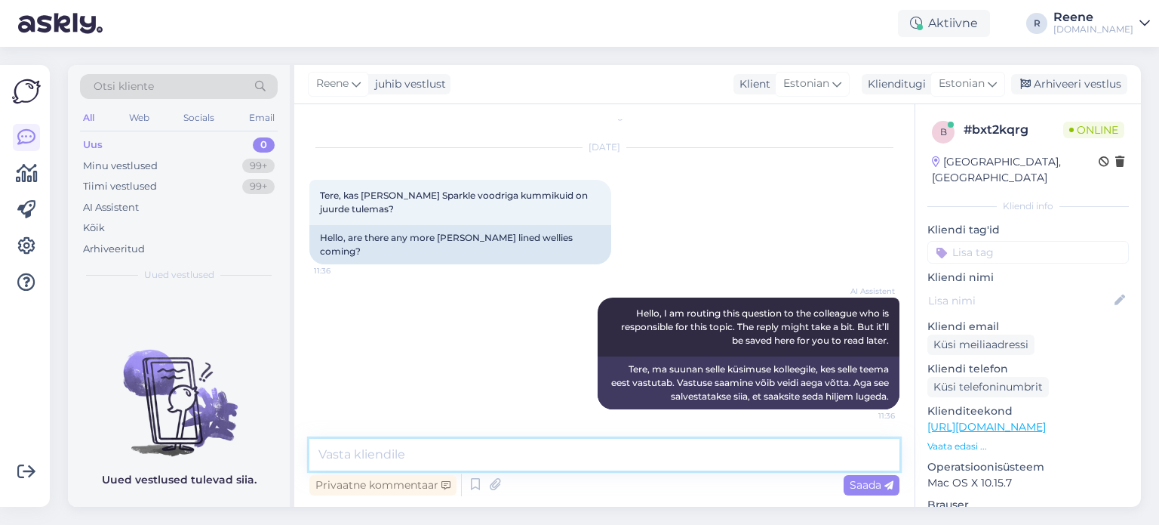
click at [496, 457] on textarea at bounding box center [604, 455] width 590 height 32
type textarea "Tere! Ei ole. Tulevad uued mustrid [PERSON_NAME] on uue nimega :)"
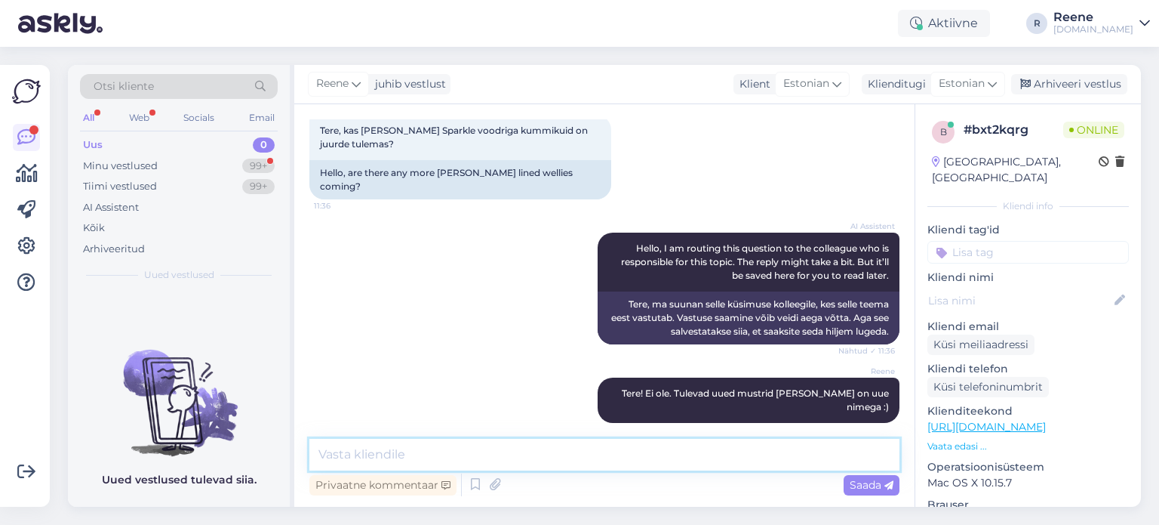
scroll to position [149, 0]
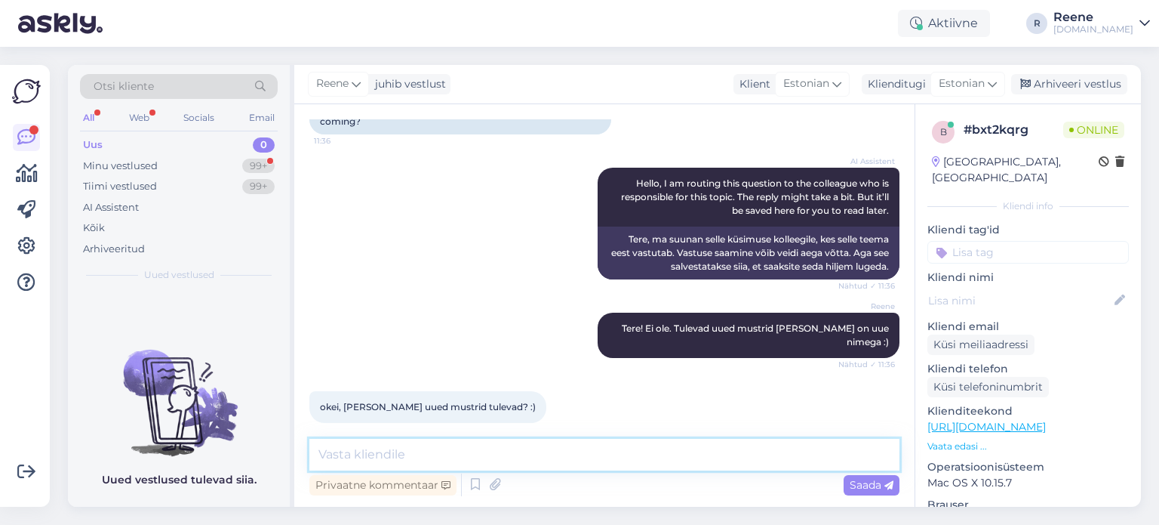
click at [401, 448] on textarea at bounding box center [604, 455] width 590 height 32
type textarea "Ei oska öelda täpselt. Aga ilmselt lähima 2 kuu jooksul."
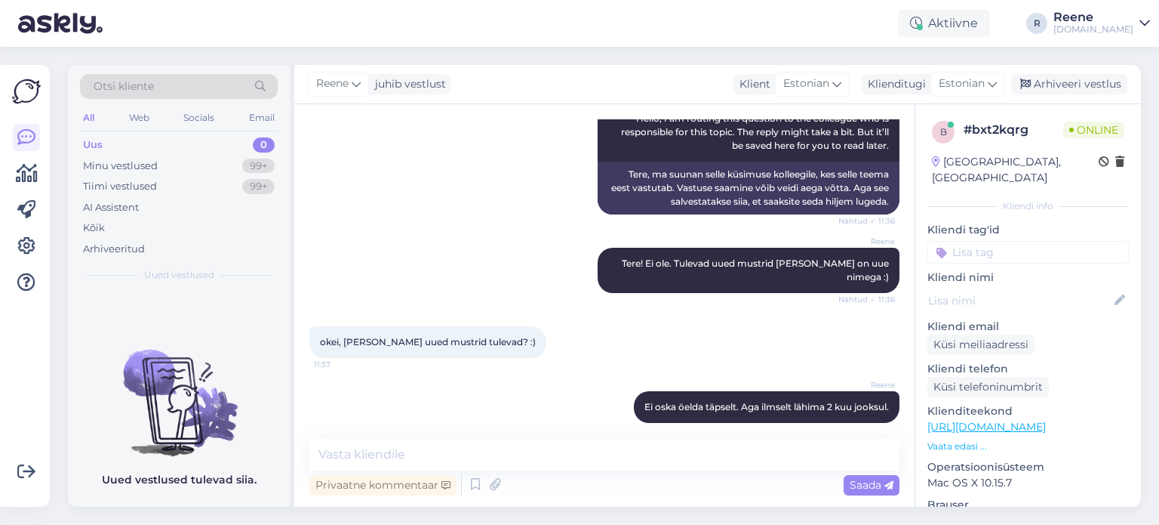
click at [1005, 241] on input at bounding box center [1029, 252] width 202 height 23
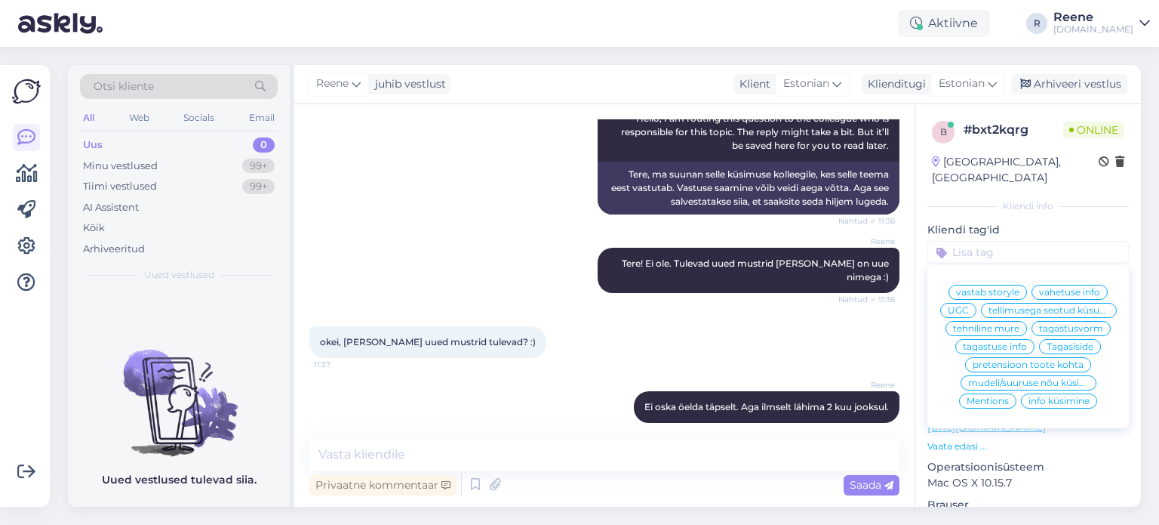
click at [1064, 402] on span "info küsimine" at bounding box center [1059, 400] width 61 height 9
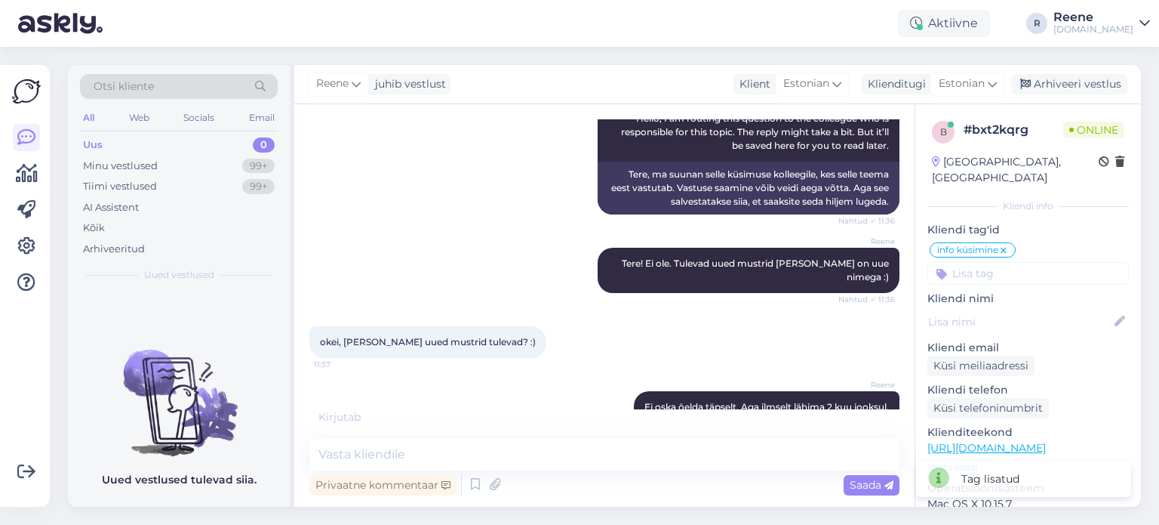
click at [91, 122] on div "All" at bounding box center [88, 118] width 17 height 20
click at [100, 223] on div "Kõik" at bounding box center [94, 227] width 22 height 15
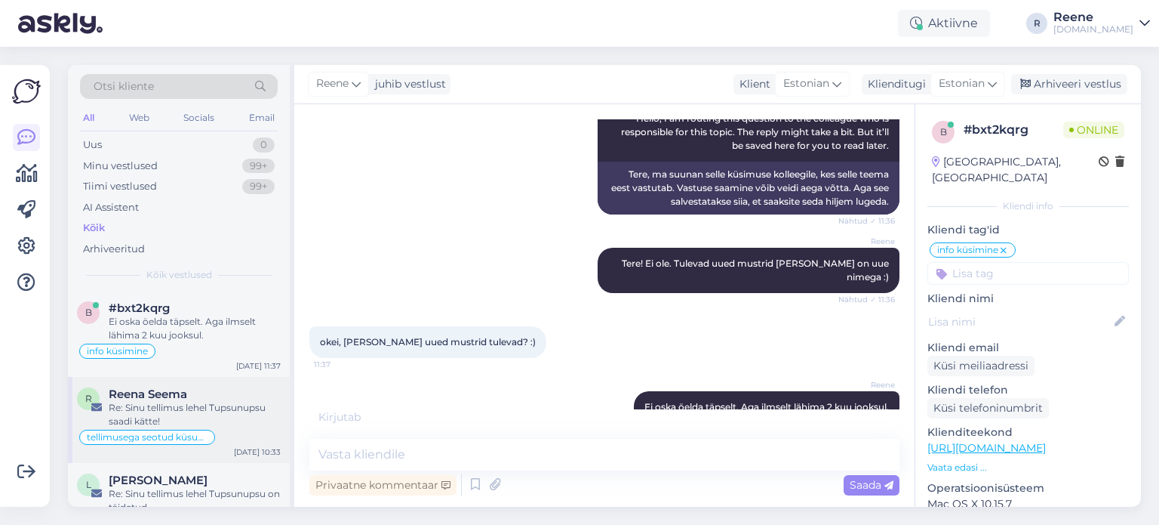
click at [226, 416] on div "Re: Sinu tellimus lehel Tupsunupsu saadi kätte!" at bounding box center [195, 414] width 172 height 27
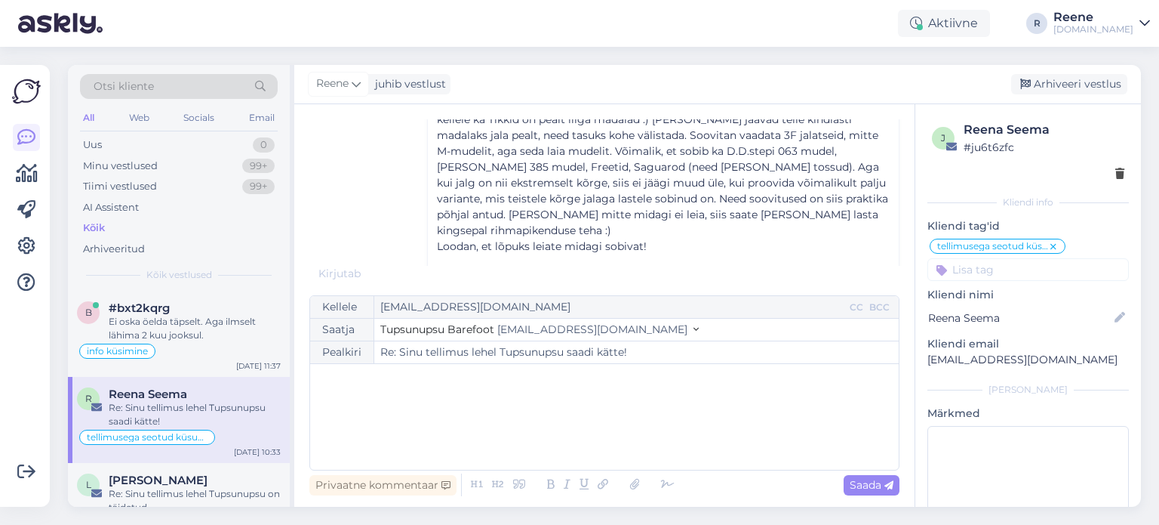
scroll to position [399, 0]
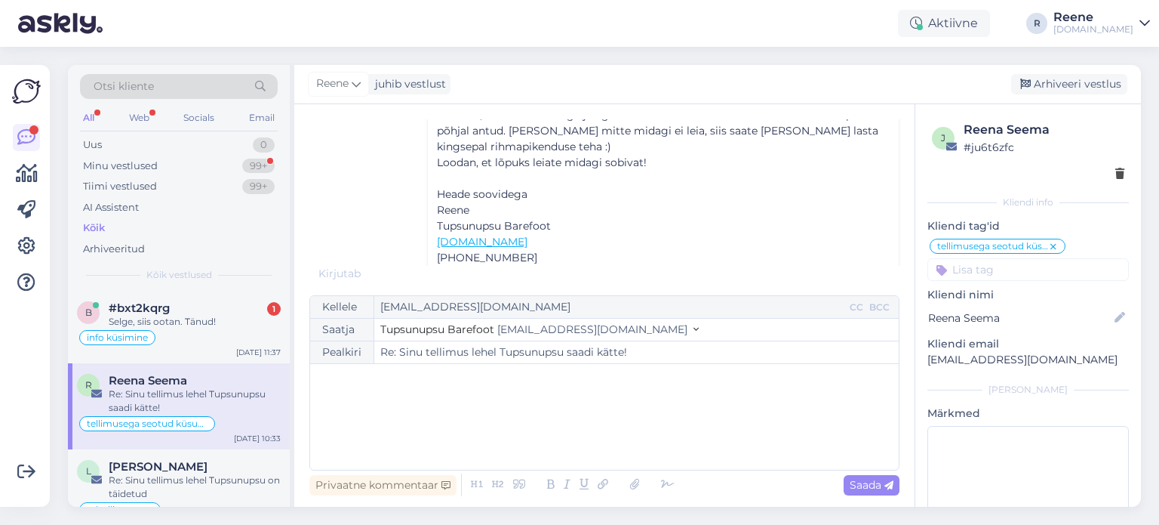
click at [88, 114] on div "All" at bounding box center [88, 118] width 17 height 20
click at [155, 315] on div "Selge, siis ootan. Tänud!" at bounding box center [195, 322] width 172 height 14
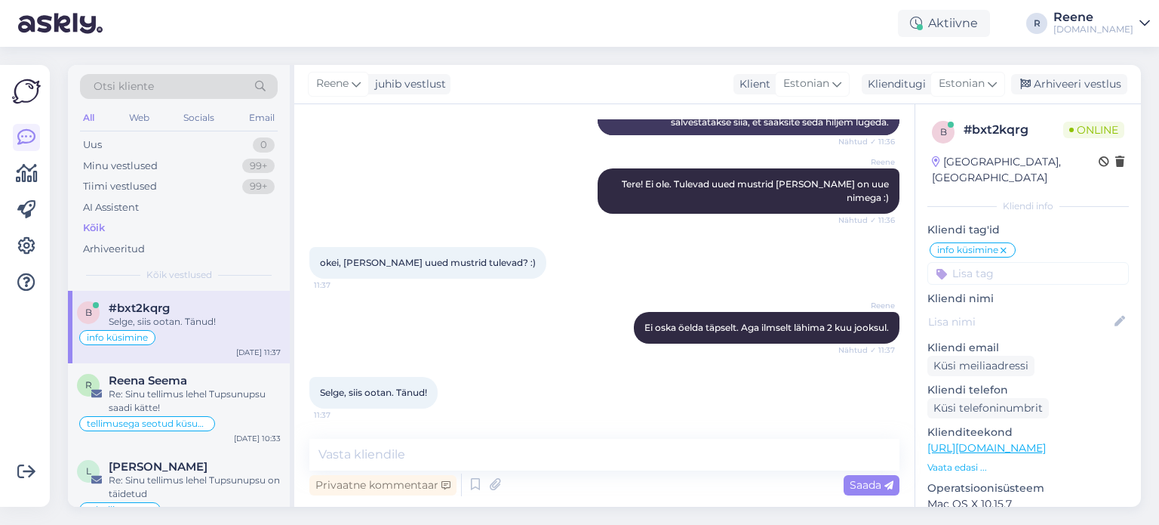
scroll to position [279, 0]
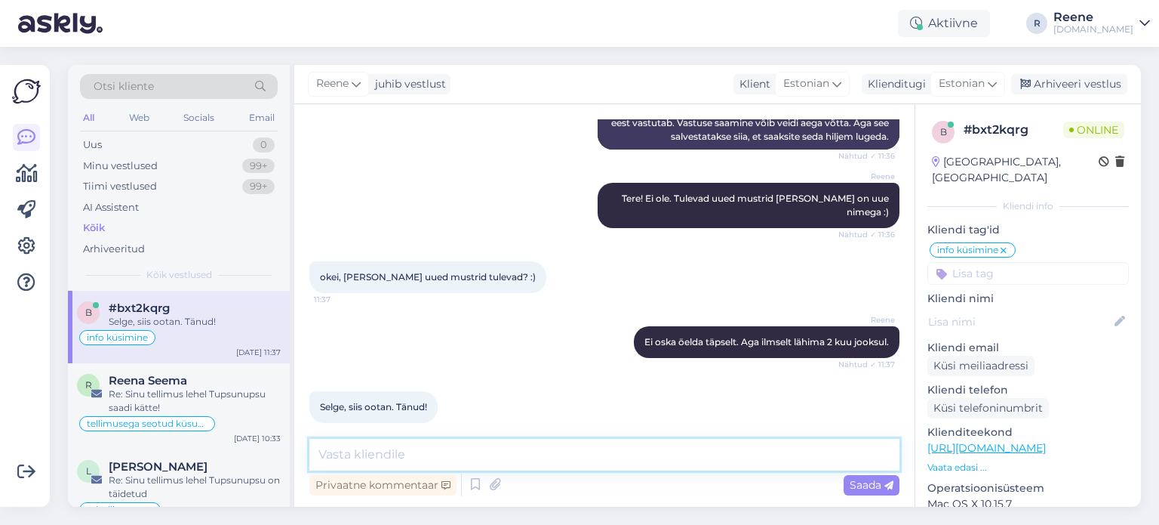
click at [479, 455] on textarea at bounding box center [604, 455] width 590 height 32
